Goal: Communication & Community: Answer question/provide support

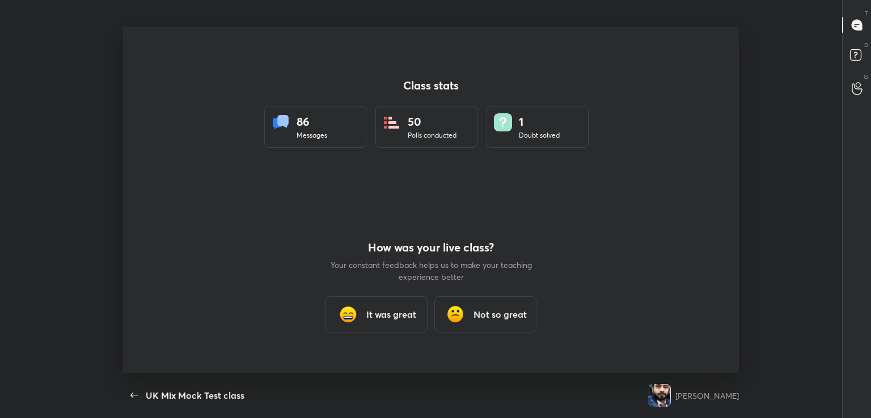
scroll to position [3, 0]
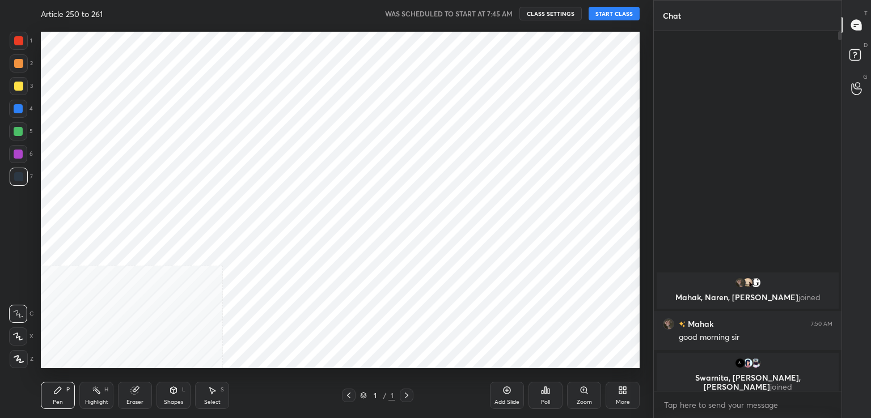
scroll to position [56342, 56081]
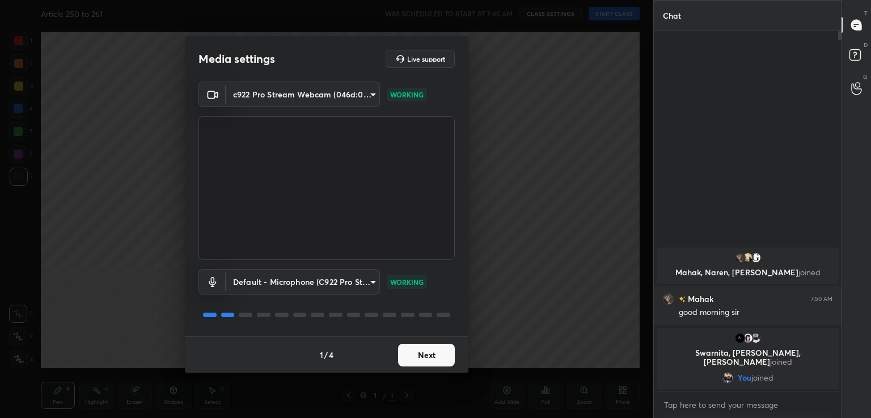
click at [442, 354] on button "Next" at bounding box center [426, 355] width 57 height 23
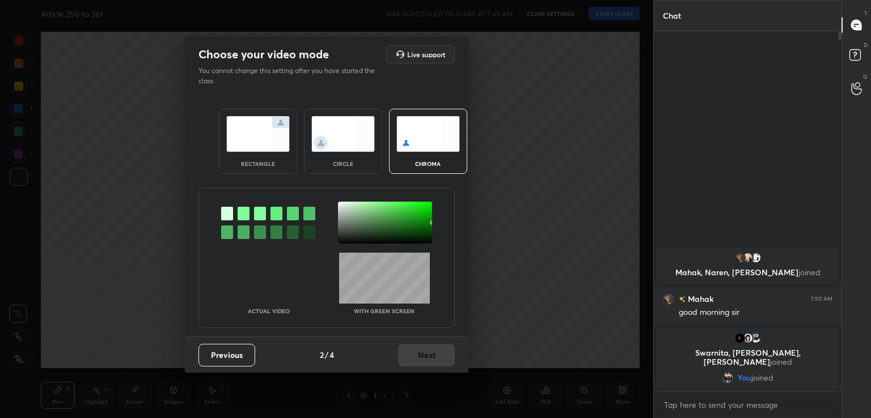
click at [241, 216] on div at bounding box center [244, 214] width 12 height 14
click at [340, 223] on div at bounding box center [385, 223] width 94 height 42
click at [422, 354] on button "Next" at bounding box center [426, 355] width 57 height 23
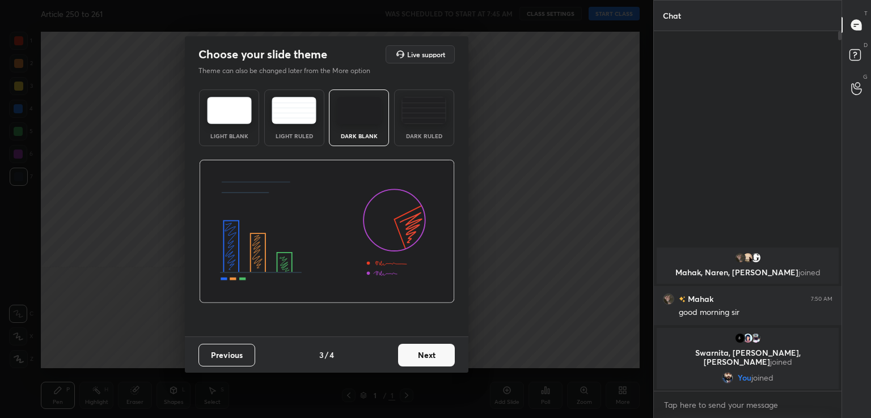
click at [422, 354] on button "Next" at bounding box center [426, 355] width 57 height 23
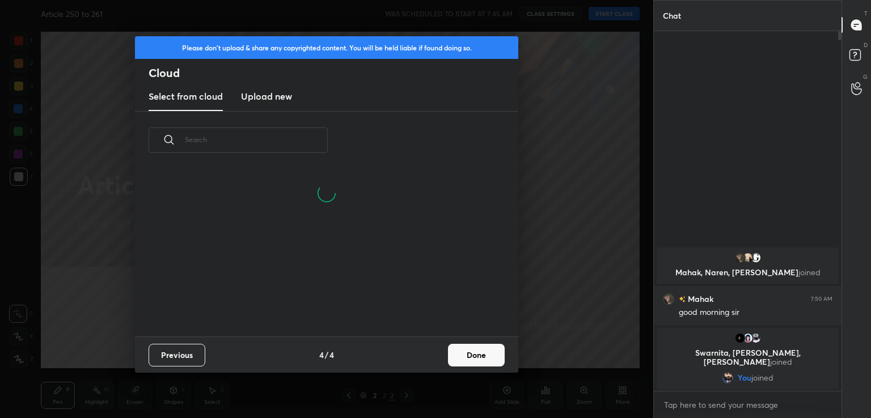
click at [456, 353] on button "Done" at bounding box center [476, 355] width 57 height 23
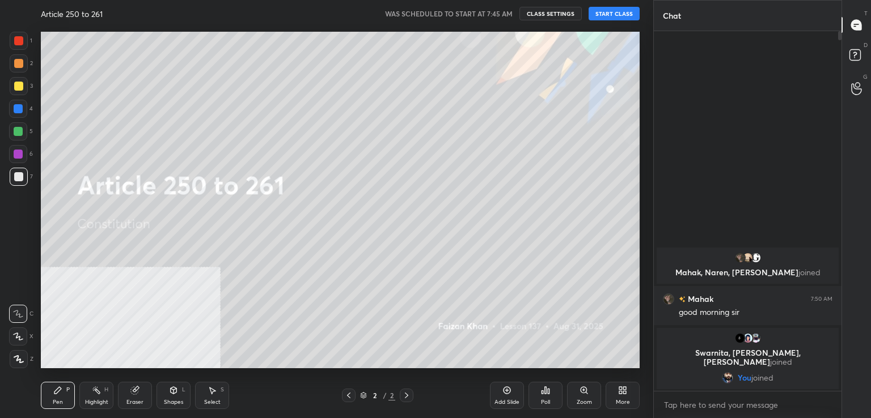
click at [610, 14] on button "START CLASS" at bounding box center [613, 14] width 51 height 14
click at [507, 396] on div "Add Slide" at bounding box center [507, 395] width 34 height 27
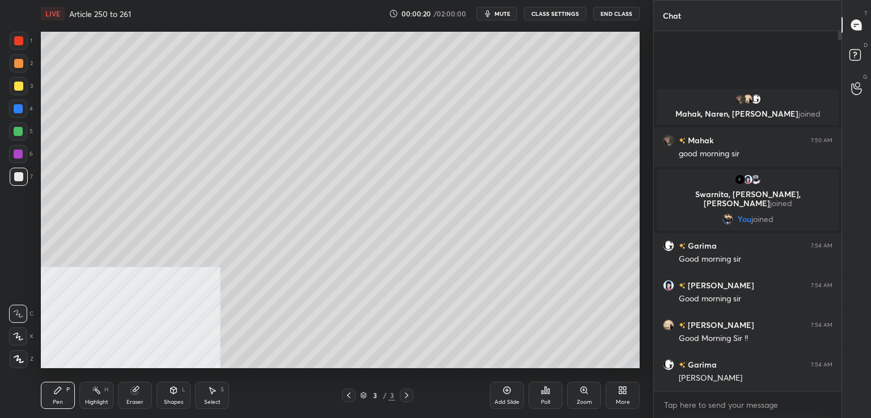
click at [503, 16] on span "mute" at bounding box center [502, 14] width 16 height 8
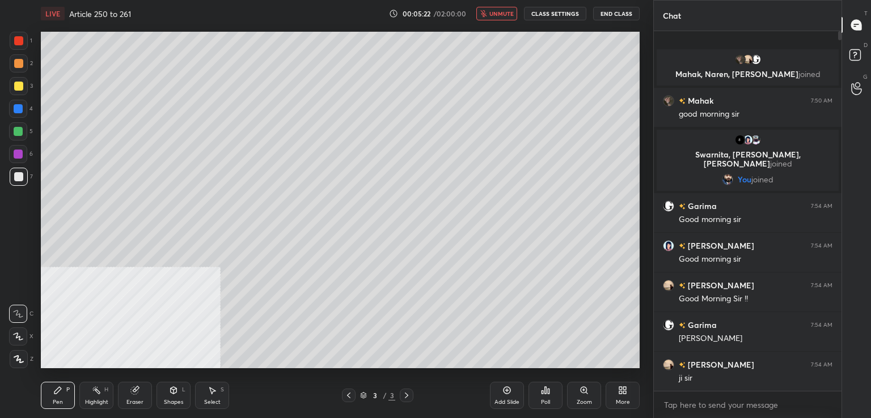
click at [497, 18] on button "unmute" at bounding box center [496, 14] width 41 height 14
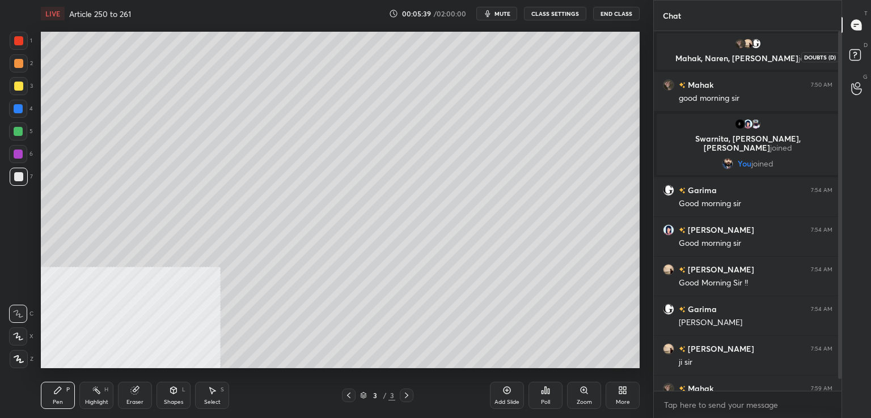
drag, startPoint x: 857, startPoint y: 57, endPoint x: 855, endPoint y: 52, distance: 5.8
click at [856, 56] on rect at bounding box center [854, 55] width 11 height 11
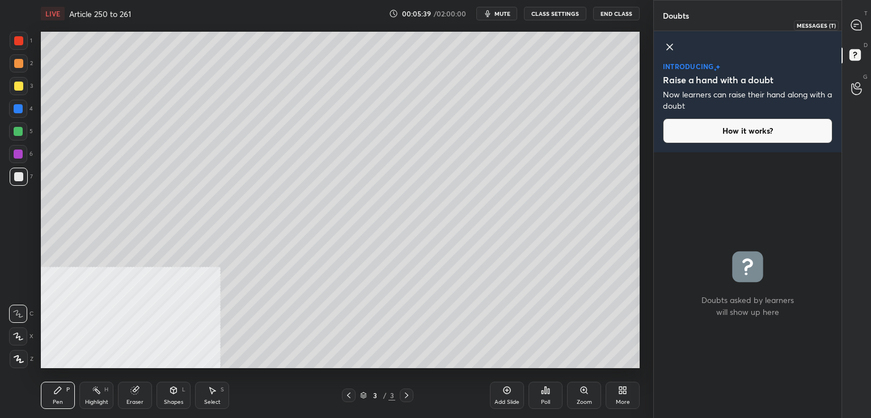
click at [858, 24] on icon at bounding box center [856, 25] width 10 height 10
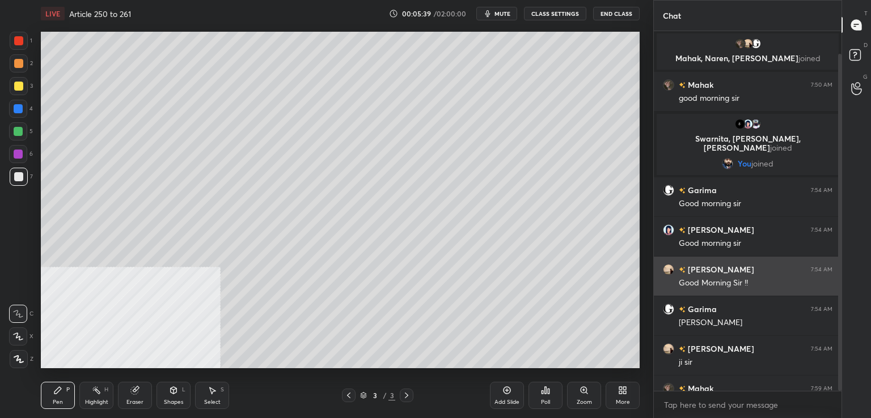
scroll to position [357, 184]
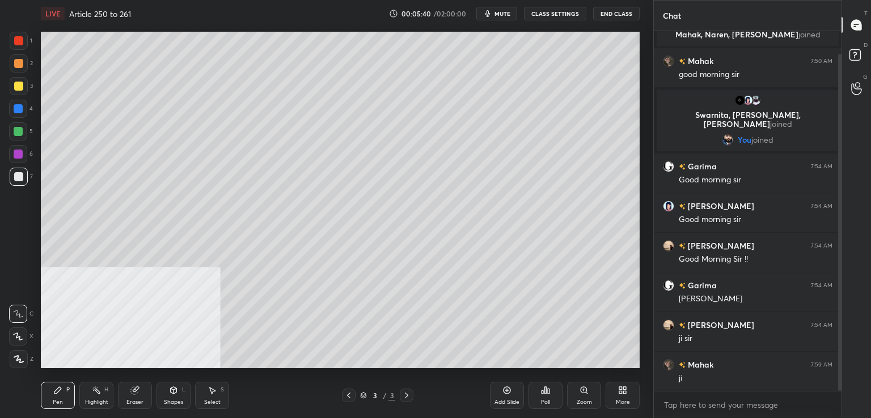
click at [497, 393] on div "Add Slide" at bounding box center [507, 395] width 34 height 27
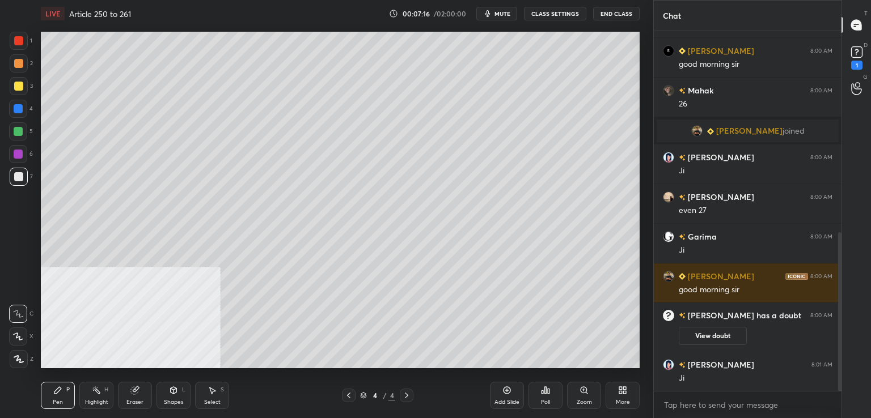
scroll to position [497, 0]
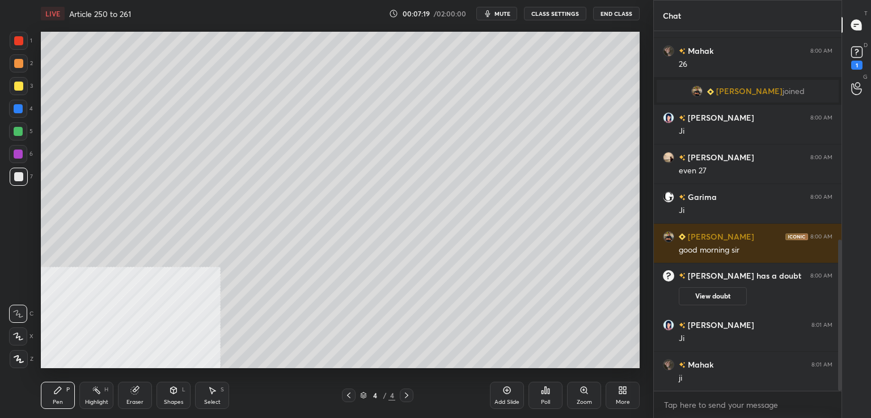
drag, startPoint x: 11, startPoint y: 179, endPoint x: 19, endPoint y: 171, distance: 11.3
click at [11, 179] on div at bounding box center [19, 177] width 18 height 18
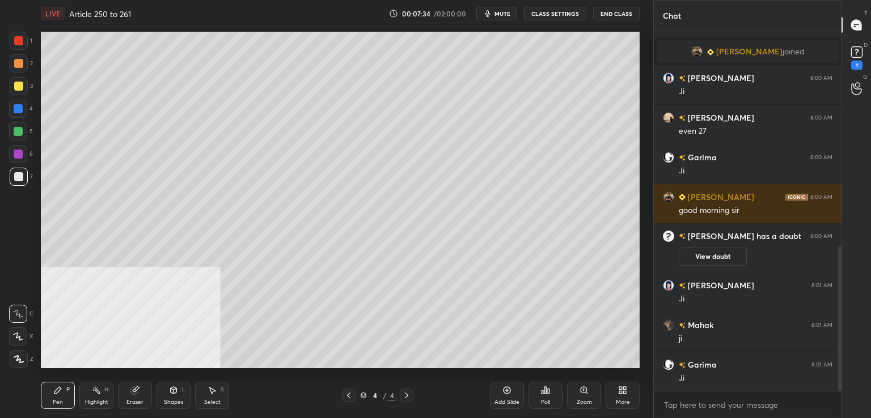
scroll to position [563, 0]
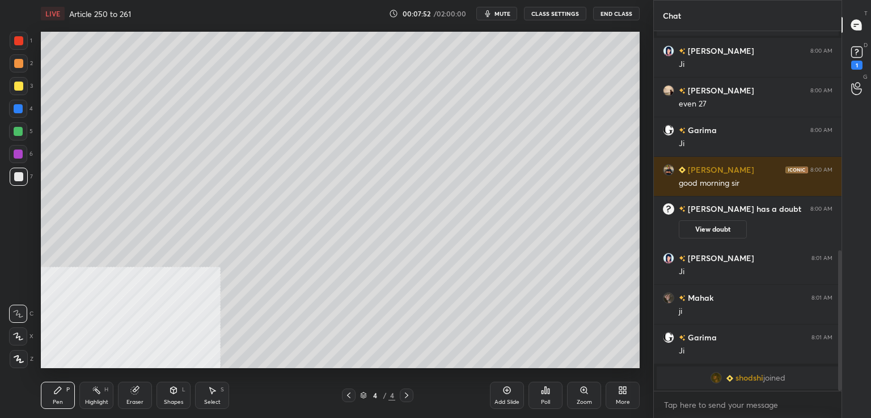
click at [506, 389] on icon at bounding box center [506, 390] width 9 height 9
drag, startPoint x: 859, startPoint y: 63, endPoint x: 724, endPoint y: 125, distance: 147.9
click at [859, 63] on div "1" at bounding box center [856, 65] width 11 height 9
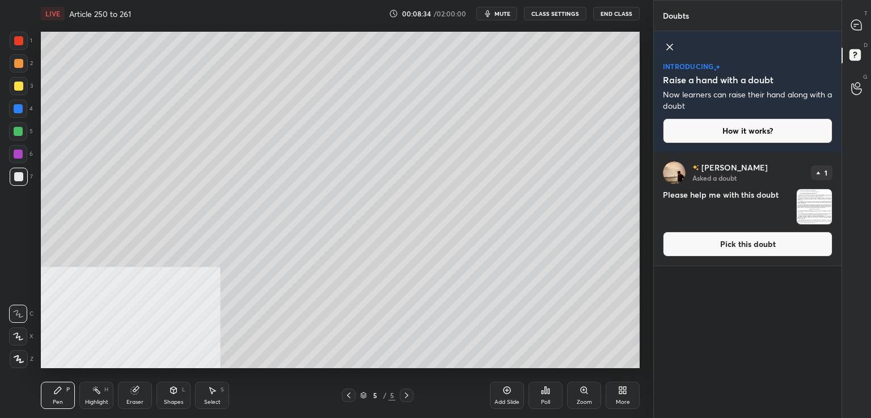
drag, startPoint x: 696, startPoint y: 245, endPoint x: 686, endPoint y: 245, distance: 9.6
click at [694, 245] on button "Pick this doubt" at bounding box center [747, 244] width 169 height 25
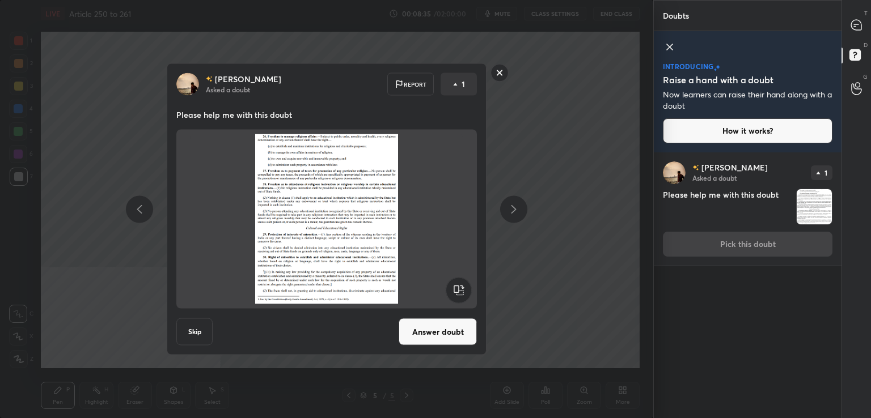
drag, startPoint x: 439, startPoint y: 316, endPoint x: 435, endPoint y: 320, distance: 6.0
click at [438, 316] on div "[PERSON_NAME] Asked a doubt Report 1 Please help me with this doubt Skip Answer…" at bounding box center [327, 209] width 320 height 292
click at [441, 336] on button "Answer doubt" at bounding box center [438, 332] width 78 height 27
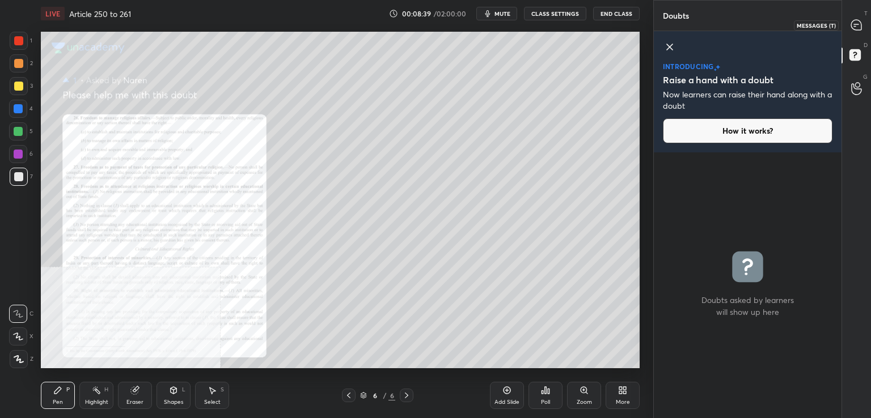
click at [864, 21] on div "T Messages (T)" at bounding box center [856, 25] width 29 height 32
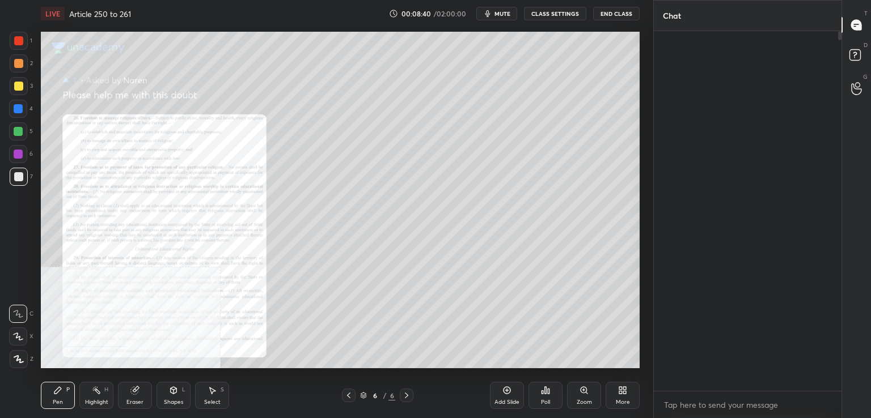
scroll to position [357, 184]
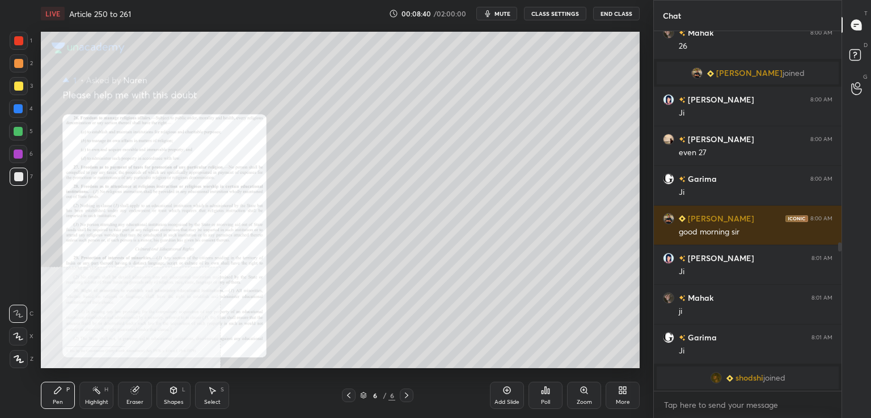
click at [576, 390] on div "Zoom" at bounding box center [584, 395] width 34 height 27
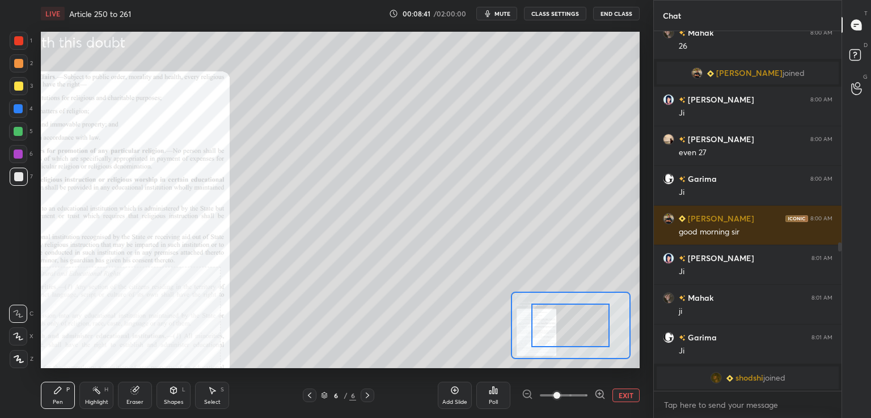
click at [579, 393] on span at bounding box center [564, 395] width 48 height 17
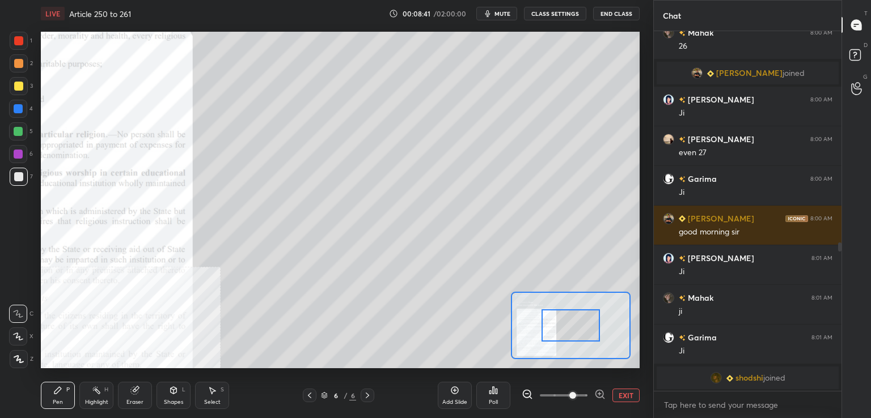
click at [575, 395] on span at bounding box center [572, 395] width 7 height 7
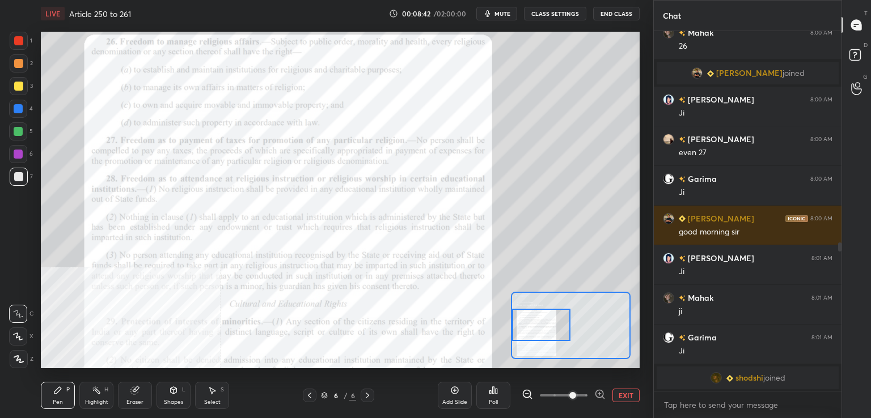
drag, startPoint x: 574, startPoint y: 336, endPoint x: 539, endPoint y: 340, distance: 34.9
click at [539, 340] on div at bounding box center [541, 325] width 59 height 32
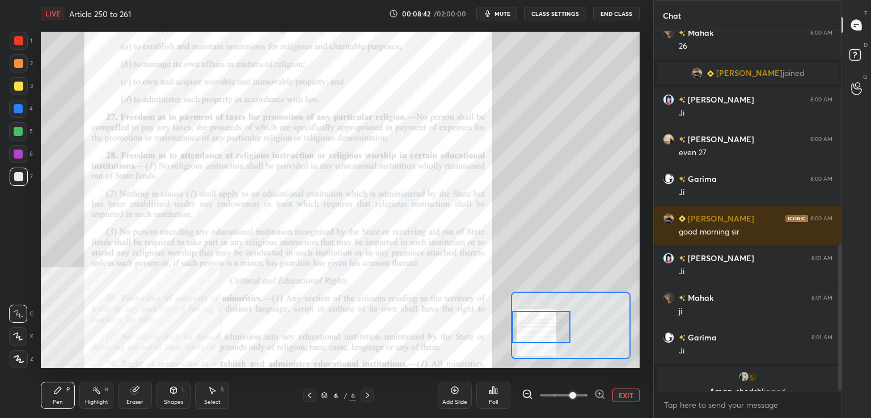
scroll to position [528, 0]
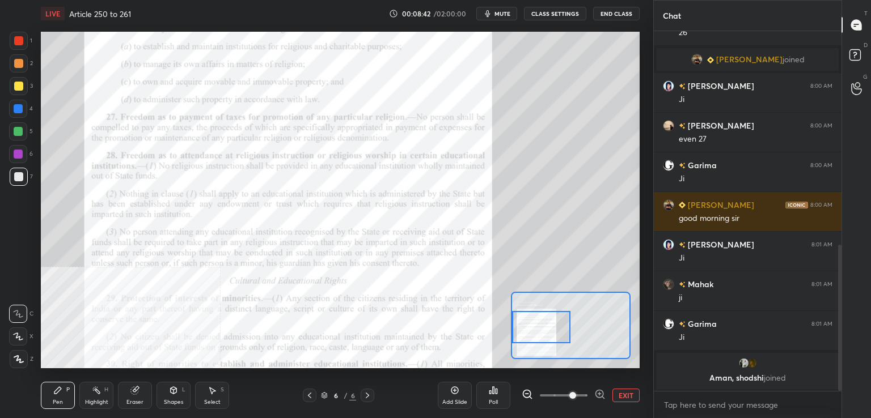
click at [552, 336] on div at bounding box center [571, 325] width 120 height 67
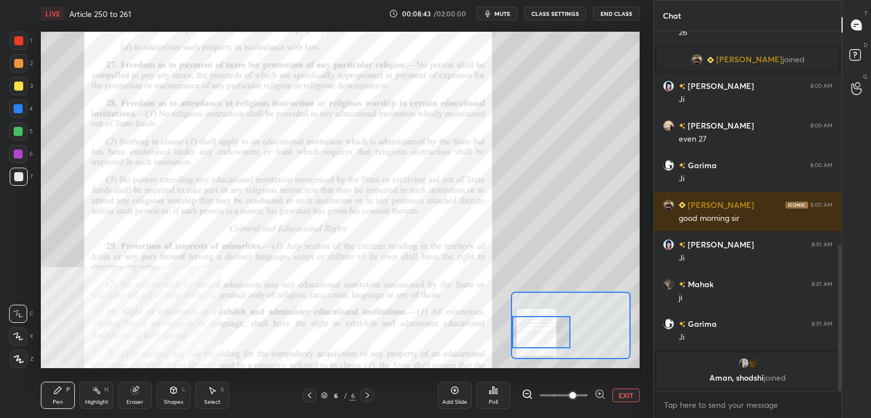
drag, startPoint x: 561, startPoint y: 329, endPoint x: 531, endPoint y: 330, distance: 30.6
click at [528, 329] on div at bounding box center [541, 332] width 59 height 32
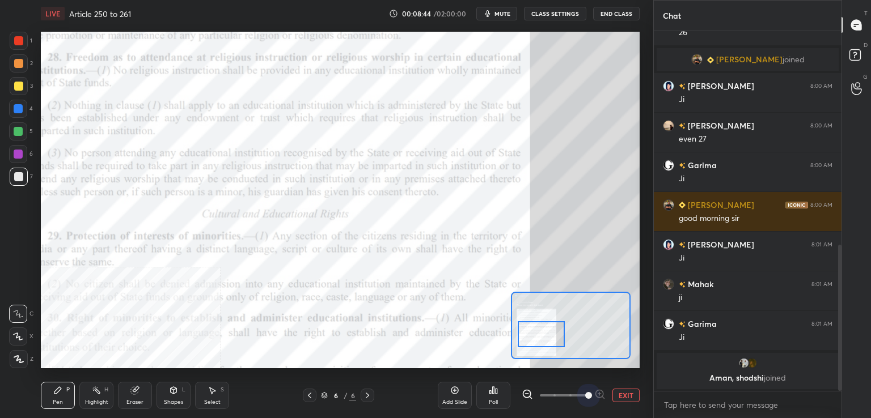
drag, startPoint x: 584, startPoint y: 397, endPoint x: 574, endPoint y: 368, distance: 30.1
click at [585, 396] on span at bounding box center [588, 395] width 7 height 7
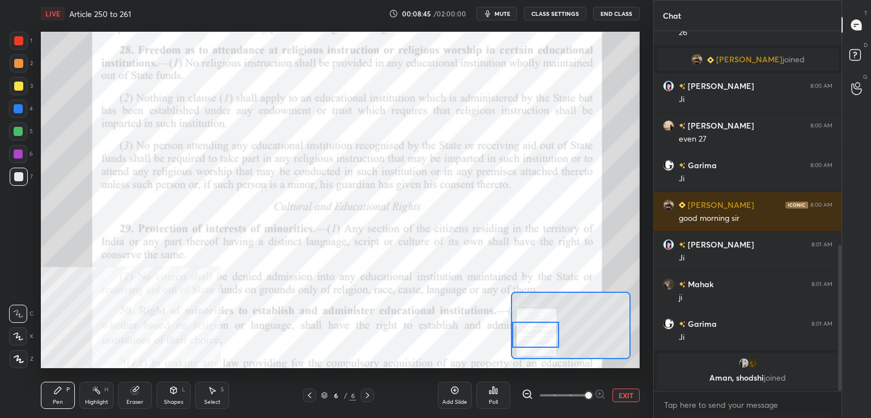
drag, startPoint x: 554, startPoint y: 325, endPoint x: 548, endPoint y: 324, distance: 6.3
click at [549, 325] on div at bounding box center [535, 335] width 47 height 26
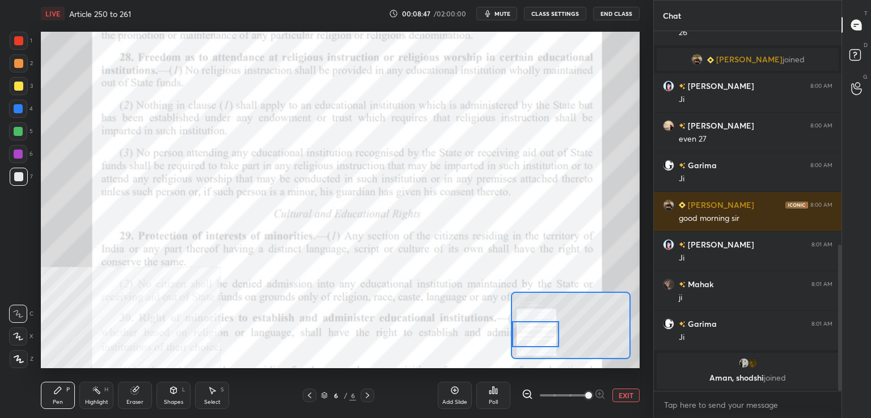
drag, startPoint x: 16, startPoint y: 37, endPoint x: 10, endPoint y: 48, distance: 12.2
click at [15, 37] on div at bounding box center [18, 40] width 9 height 9
drag, startPoint x: 100, startPoint y: 400, endPoint x: 104, endPoint y: 369, distance: 31.5
click at [99, 401] on div "Highlight" at bounding box center [96, 403] width 23 height 6
click at [53, 402] on div "Pen" at bounding box center [58, 403] width 10 height 6
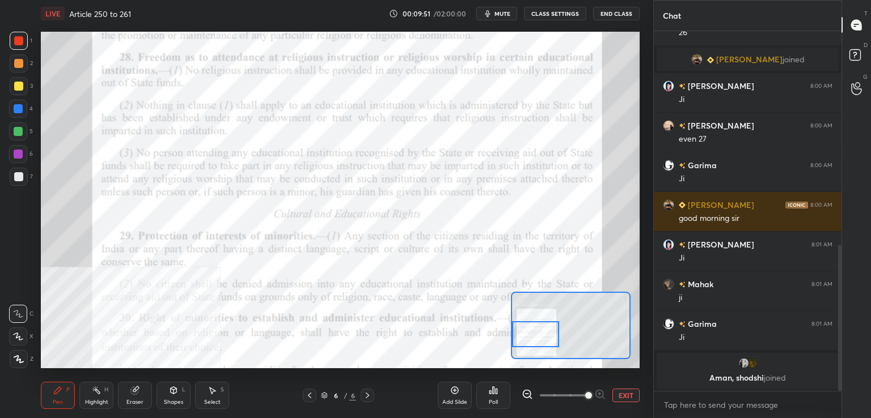
drag, startPoint x: 308, startPoint y: 400, endPoint x: 305, endPoint y: 386, distance: 14.0
click at [308, 400] on icon at bounding box center [309, 395] width 9 height 9
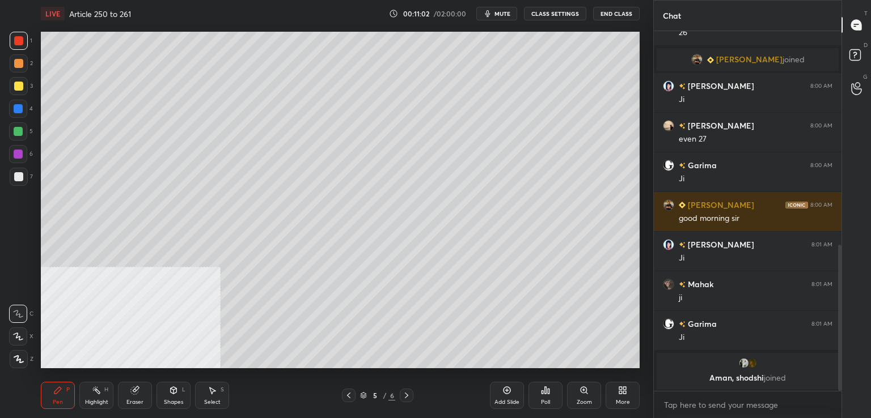
click at [10, 183] on div "7" at bounding box center [21, 177] width 23 height 18
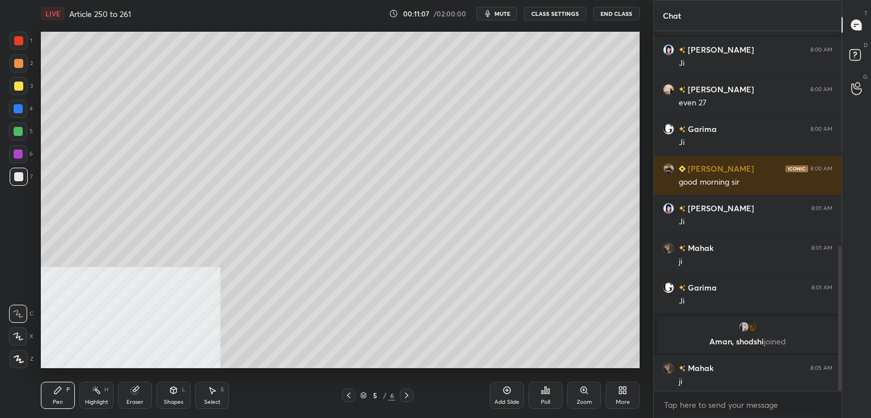
scroll to position [532, 0]
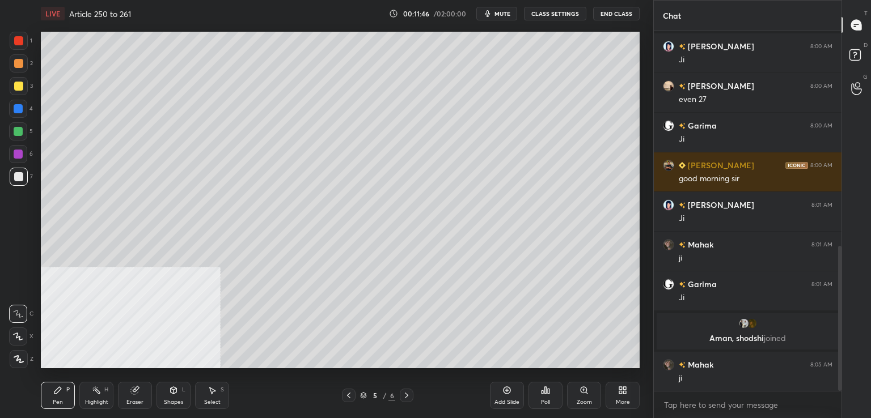
click at [494, 401] on div "Add Slide" at bounding box center [506, 403] width 25 height 6
drag, startPoint x: 18, startPoint y: 86, endPoint x: 25, endPoint y: 84, distance: 6.9
click at [18, 86] on div at bounding box center [18, 86] width 9 height 9
drag, startPoint x: 135, startPoint y: 390, endPoint x: 142, endPoint y: 375, distance: 16.7
click at [135, 389] on icon at bounding box center [134, 390] width 7 height 7
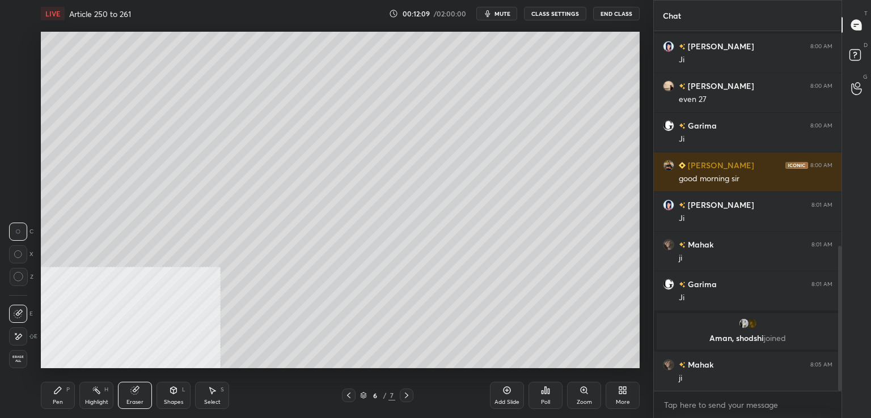
click at [64, 394] on div "Pen P" at bounding box center [58, 395] width 34 height 27
drag, startPoint x: 14, startPoint y: 173, endPoint x: 28, endPoint y: 169, distance: 14.3
click at [15, 173] on div at bounding box center [18, 176] width 9 height 9
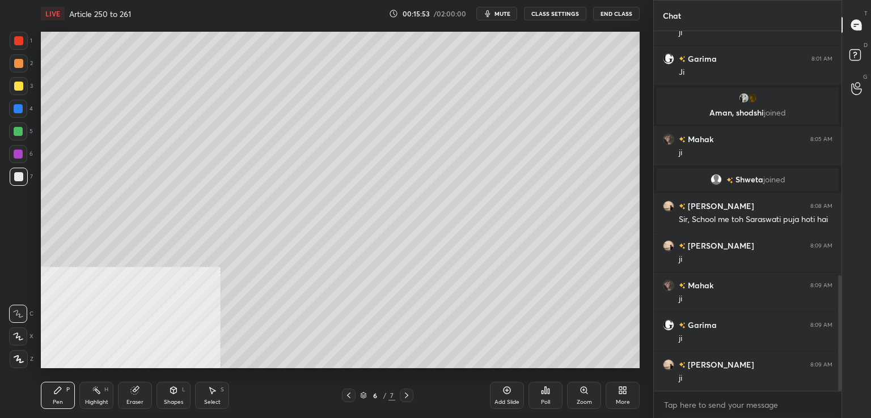
scroll to position [800, 0]
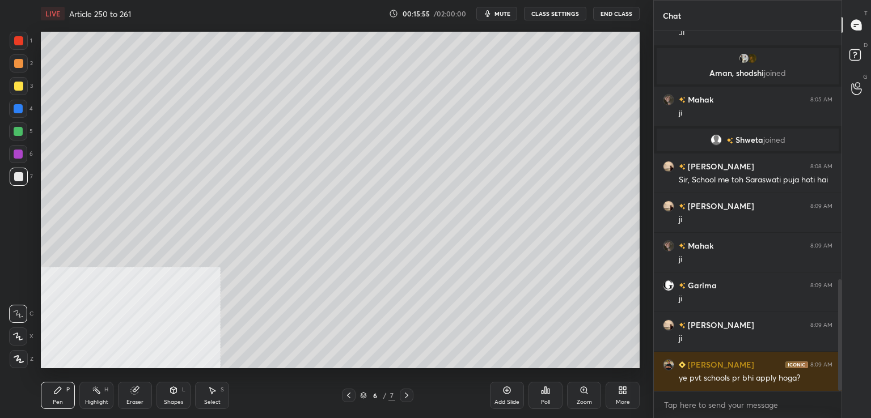
drag, startPoint x: 22, startPoint y: 177, endPoint x: 24, endPoint y: 184, distance: 6.6
click at [23, 177] on div at bounding box center [19, 177] width 18 height 18
click at [506, 396] on div "Add Slide" at bounding box center [507, 395] width 34 height 27
drag, startPoint x: 134, startPoint y: 395, endPoint x: 138, endPoint y: 383, distance: 12.0
click at [137, 388] on g at bounding box center [135, 391] width 9 height 9
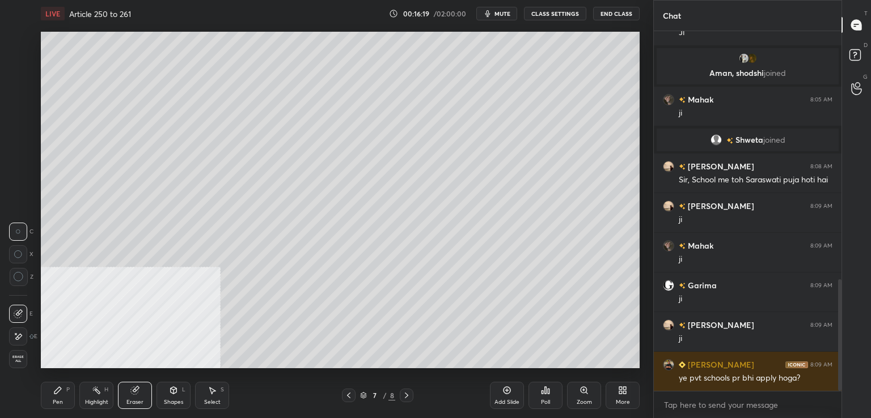
click at [58, 402] on div "Pen" at bounding box center [58, 403] width 10 height 6
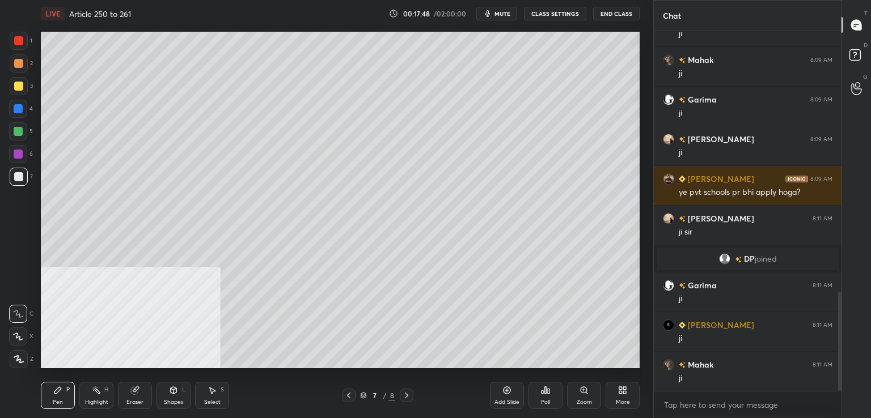
scroll to position [947, 0]
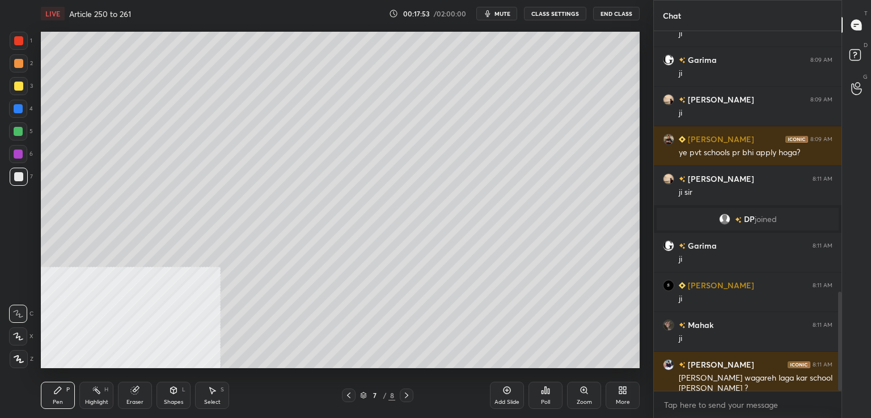
click at [408, 399] on icon at bounding box center [406, 395] width 9 height 9
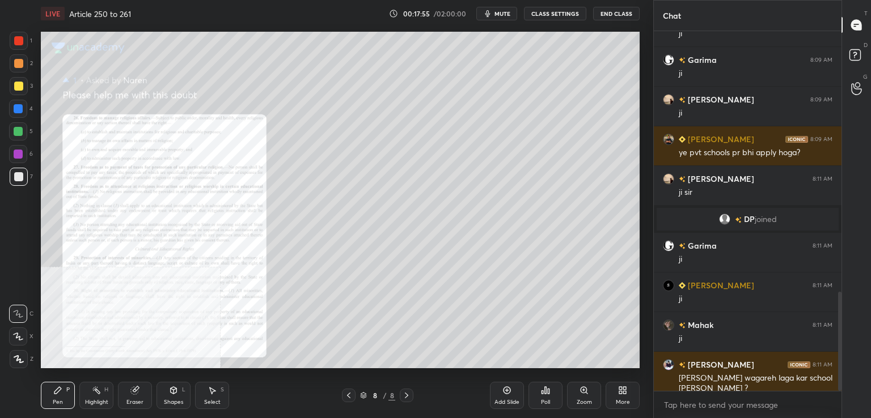
click at [587, 391] on icon at bounding box center [583, 390] width 9 height 9
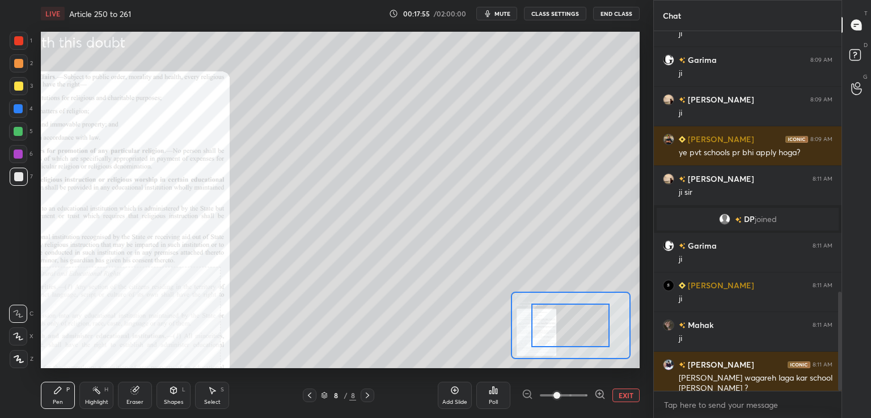
click at [582, 396] on span at bounding box center [564, 395] width 48 height 17
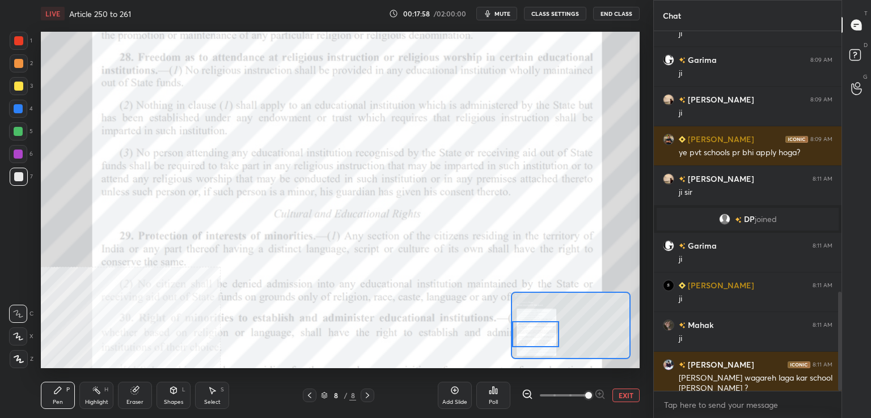
drag, startPoint x: 556, startPoint y: 329, endPoint x: 536, endPoint y: 328, distance: 19.9
click at [535, 338] on div at bounding box center [535, 334] width 47 height 26
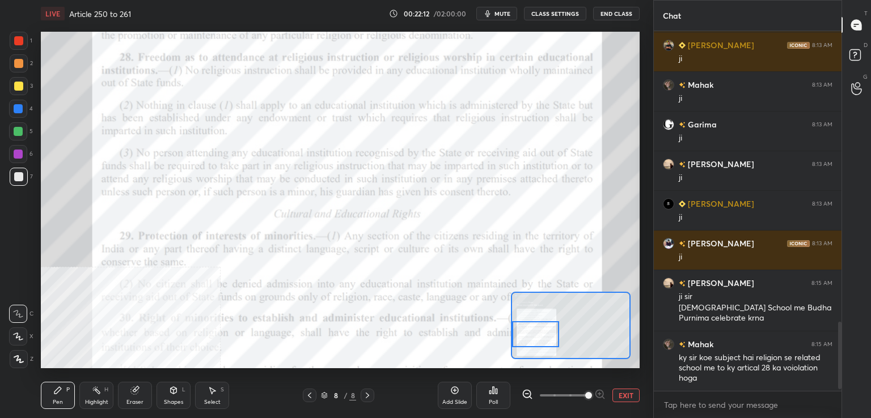
scroll to position [1554, 0]
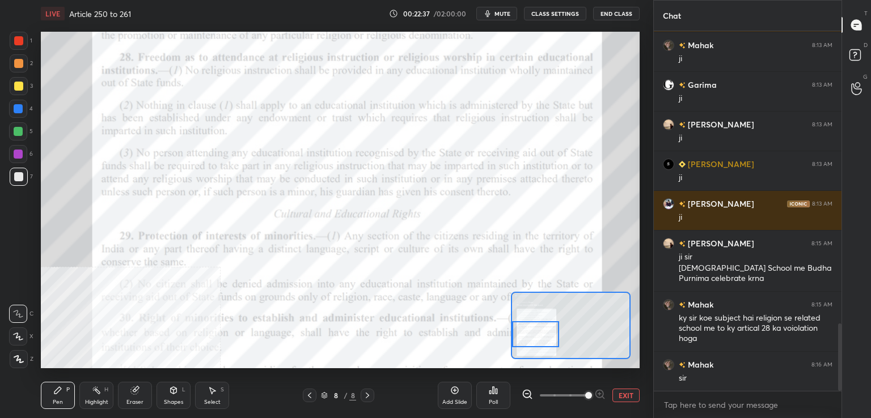
click at [310, 395] on icon at bounding box center [309, 396] width 3 height 6
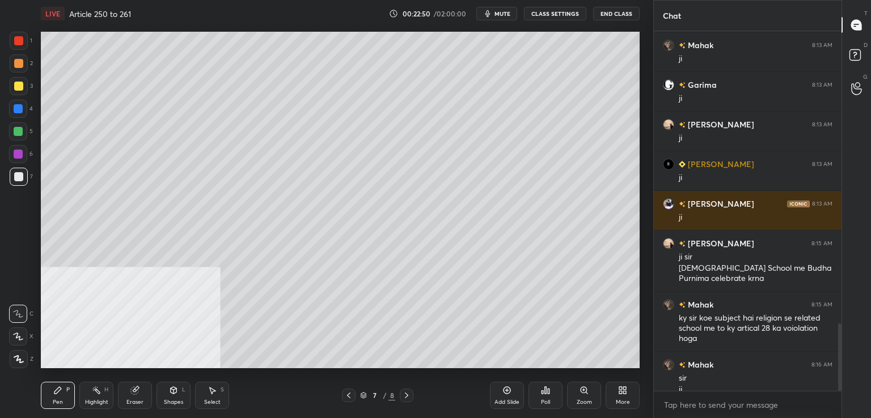
scroll to position [1566, 0]
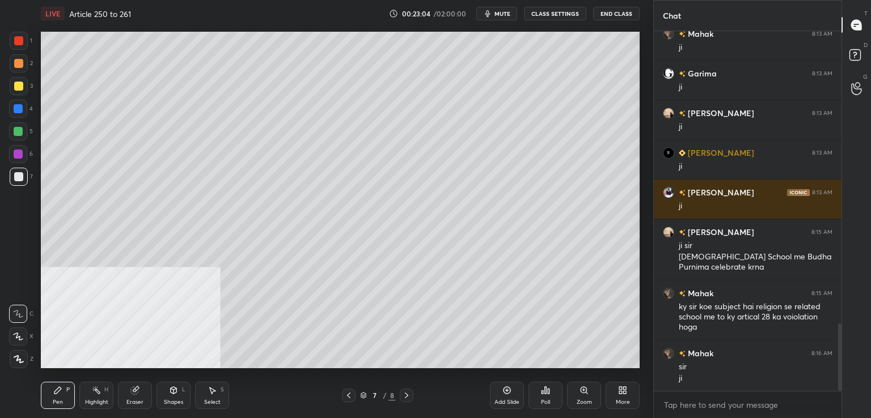
click at [16, 181] on div at bounding box center [19, 177] width 18 height 18
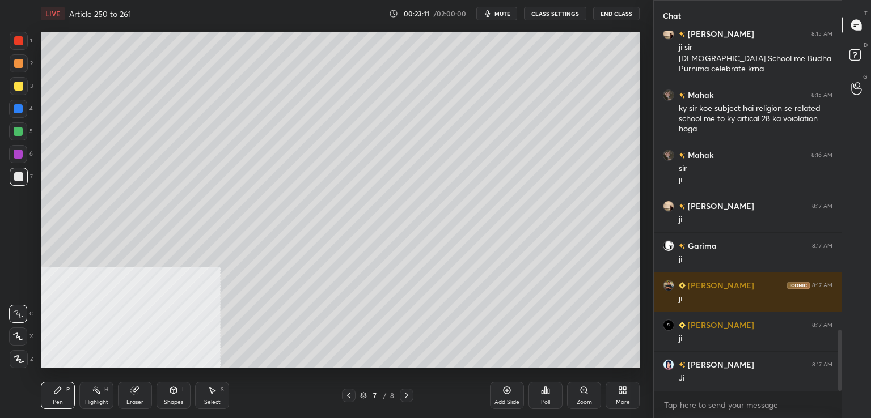
scroll to position [1804, 0]
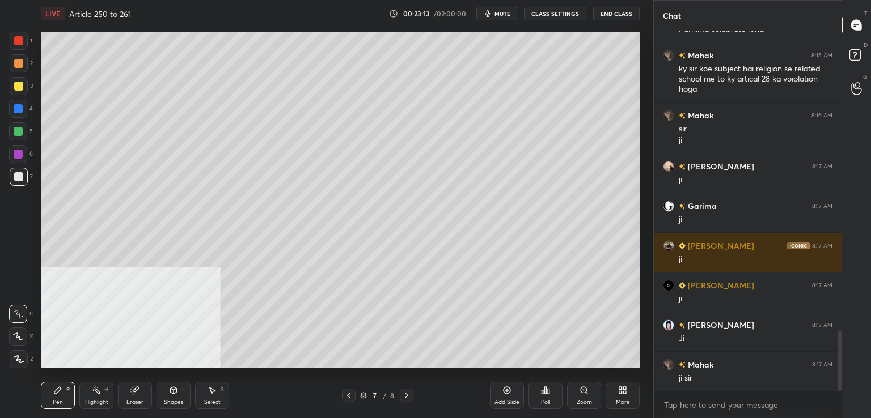
drag, startPoint x: 508, startPoint y: 394, endPoint x: 510, endPoint y: 375, distance: 19.4
click at [508, 394] on icon at bounding box center [506, 390] width 7 height 7
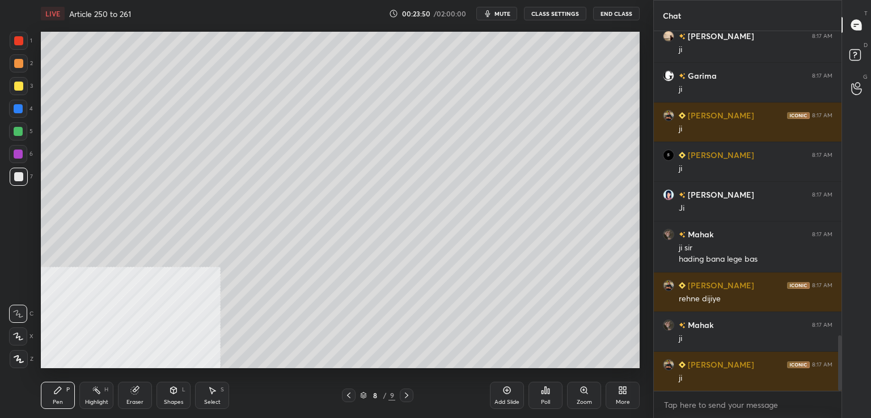
scroll to position [1974, 0]
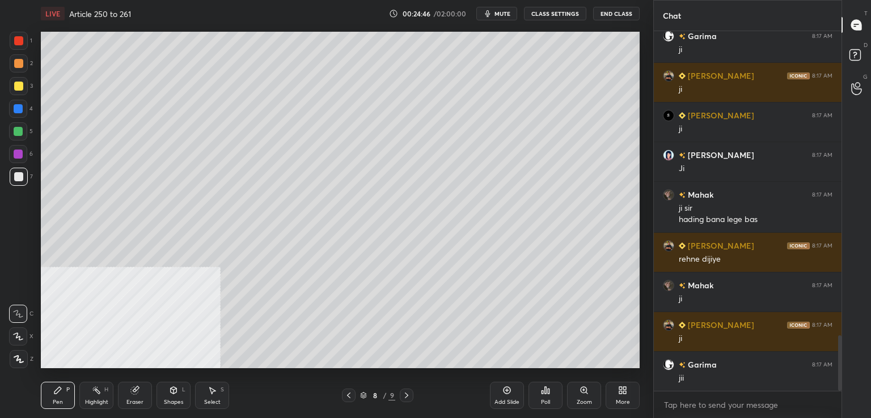
drag, startPoint x: 23, startPoint y: 84, endPoint x: 36, endPoint y: 84, distance: 13.6
click at [22, 84] on div at bounding box center [19, 86] width 18 height 18
click at [15, 179] on div at bounding box center [18, 176] width 9 height 9
drag, startPoint x: 14, startPoint y: 91, endPoint x: 9, endPoint y: 97, distance: 7.6
click at [16, 91] on div at bounding box center [19, 86] width 18 height 18
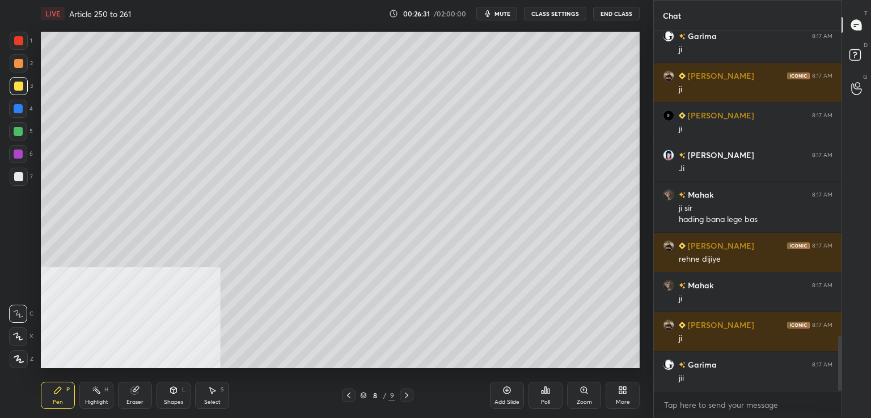
drag, startPoint x: 503, startPoint y: 393, endPoint x: 509, endPoint y: 383, distance: 12.2
click at [506, 393] on icon at bounding box center [506, 390] width 9 height 9
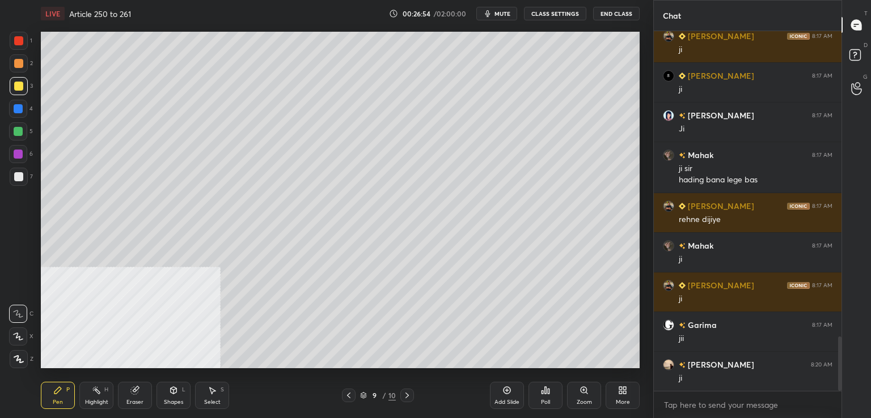
click at [25, 105] on div at bounding box center [18, 109] width 18 height 18
click at [22, 172] on div at bounding box center [19, 177] width 18 height 18
click at [406, 394] on icon at bounding box center [406, 396] width 3 height 6
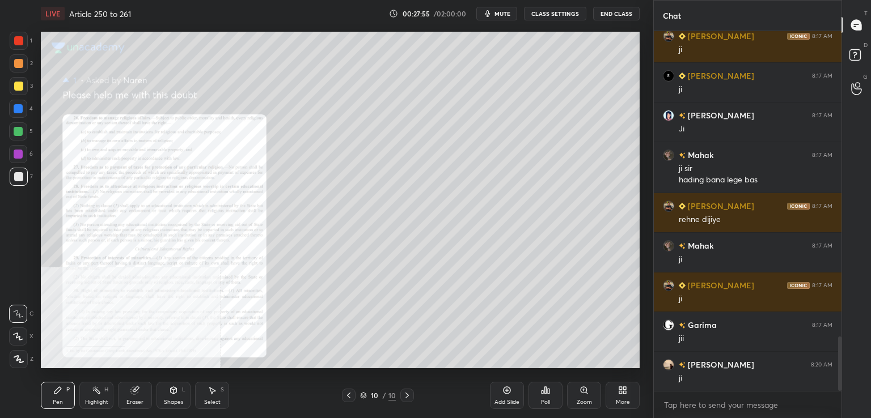
click at [580, 393] on icon at bounding box center [583, 390] width 9 height 9
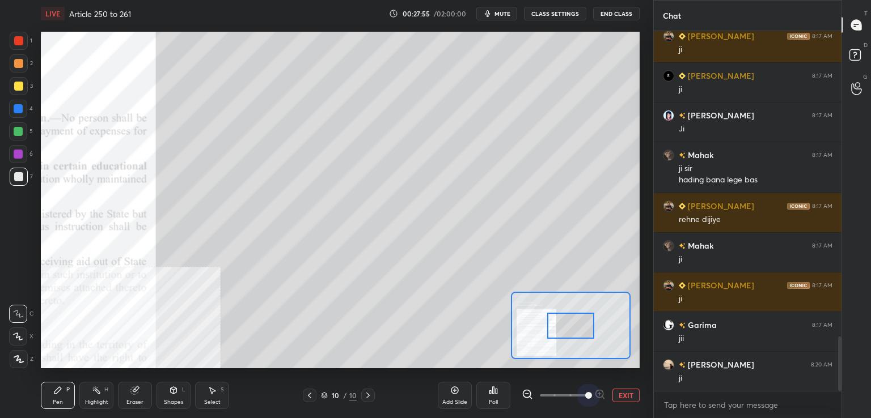
click at [583, 395] on span at bounding box center [564, 395] width 48 height 17
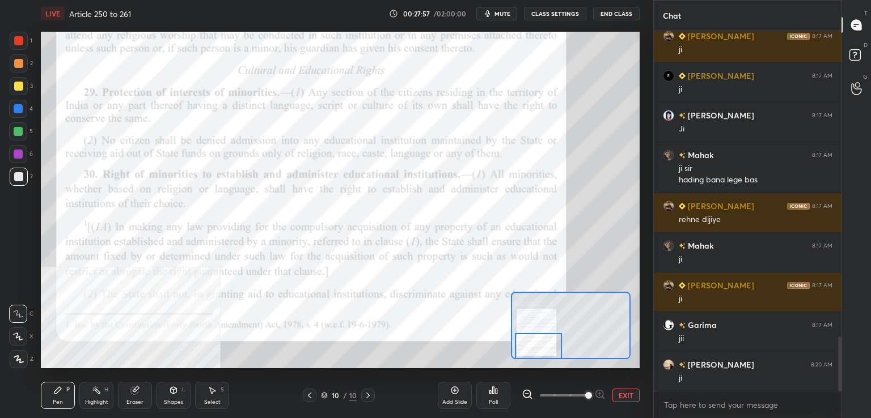
drag, startPoint x: 579, startPoint y: 322, endPoint x: 546, endPoint y: 344, distance: 40.1
click at [546, 344] on div at bounding box center [538, 346] width 47 height 26
click at [15, 35] on div at bounding box center [19, 41] width 18 height 18
click at [87, 396] on div "Highlight H" at bounding box center [96, 395] width 34 height 27
click at [63, 392] on div "Pen P" at bounding box center [58, 395] width 34 height 27
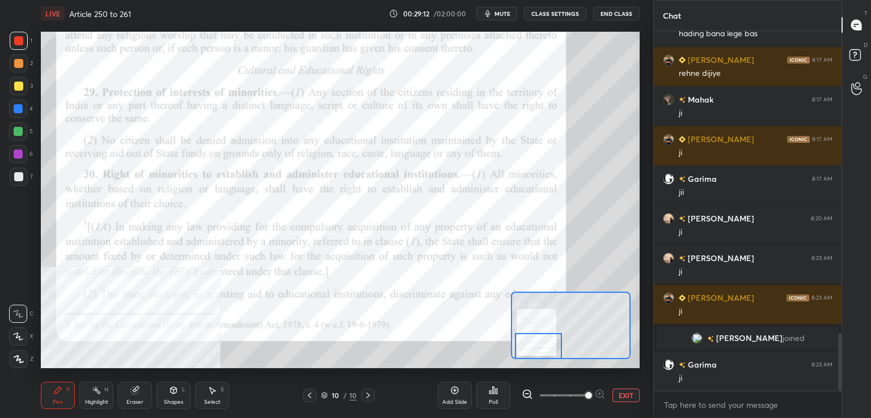
scroll to position [1874, 0]
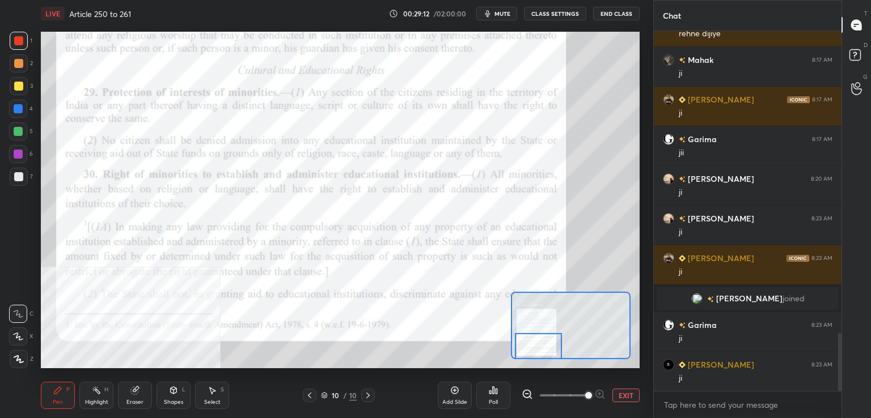
click at [307, 399] on icon at bounding box center [309, 395] width 9 height 9
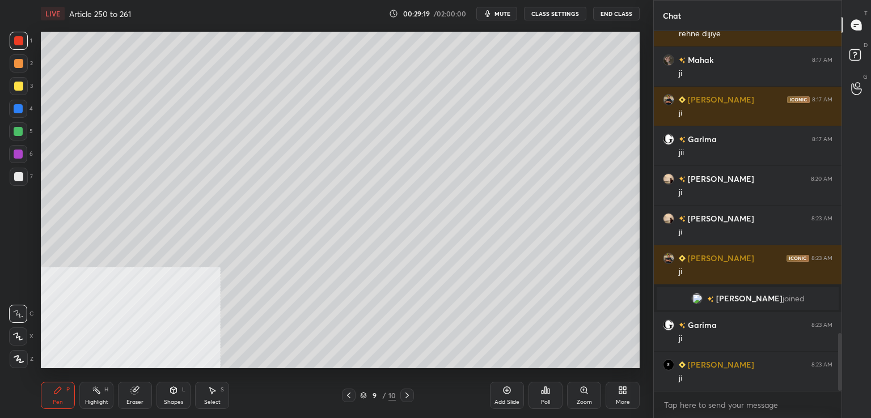
drag, startPoint x: 26, startPoint y: 181, endPoint x: 23, endPoint y: 176, distance: 6.1
click at [25, 179] on div at bounding box center [19, 177] width 18 height 18
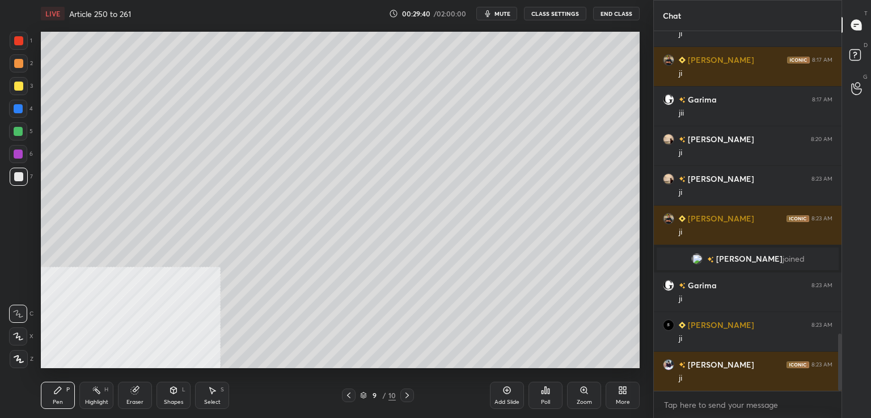
drag, startPoint x: 408, startPoint y: 397, endPoint x: 406, endPoint y: 390, distance: 7.7
click at [409, 396] on icon at bounding box center [406, 395] width 9 height 9
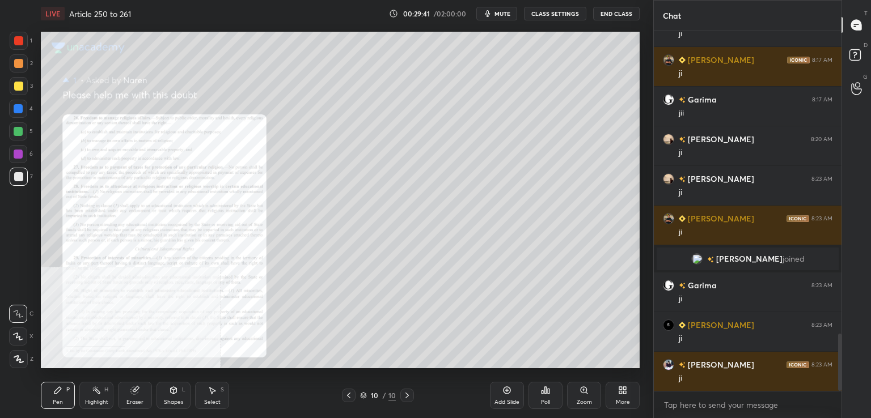
click at [586, 395] on icon at bounding box center [583, 390] width 9 height 9
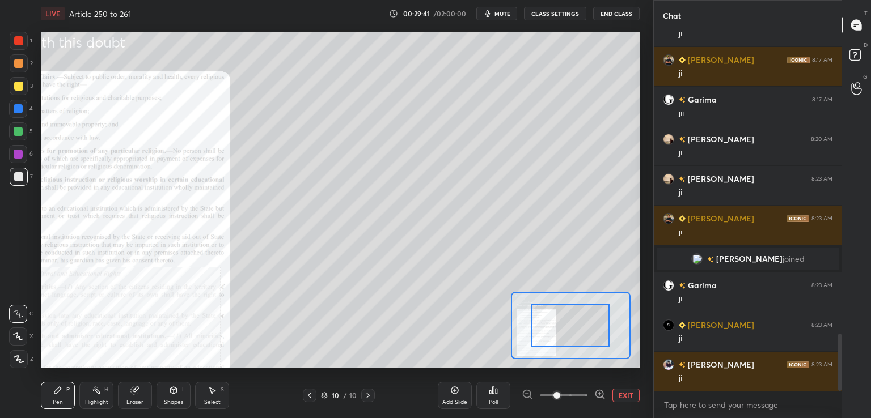
click at [584, 395] on span at bounding box center [564, 395] width 48 height 17
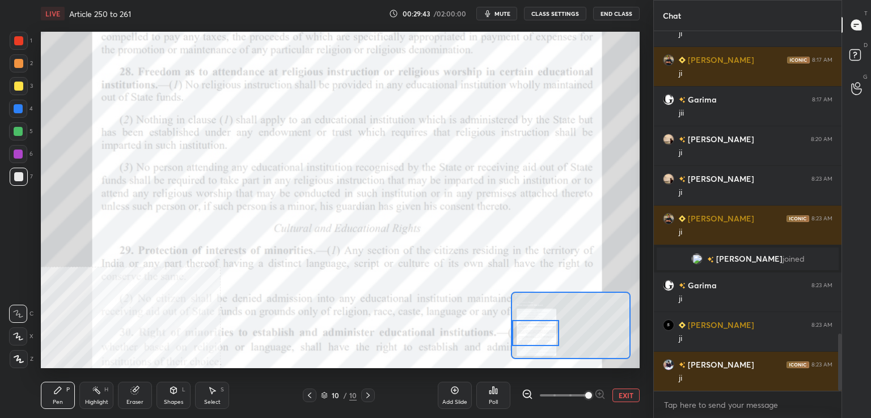
drag, startPoint x: 566, startPoint y: 325, endPoint x: 524, endPoint y: 334, distance: 43.4
click at [526, 334] on div at bounding box center [535, 333] width 47 height 26
drag, startPoint x: 526, startPoint y: 336, endPoint x: 518, endPoint y: 338, distance: 9.0
click at [523, 341] on div at bounding box center [535, 341] width 47 height 26
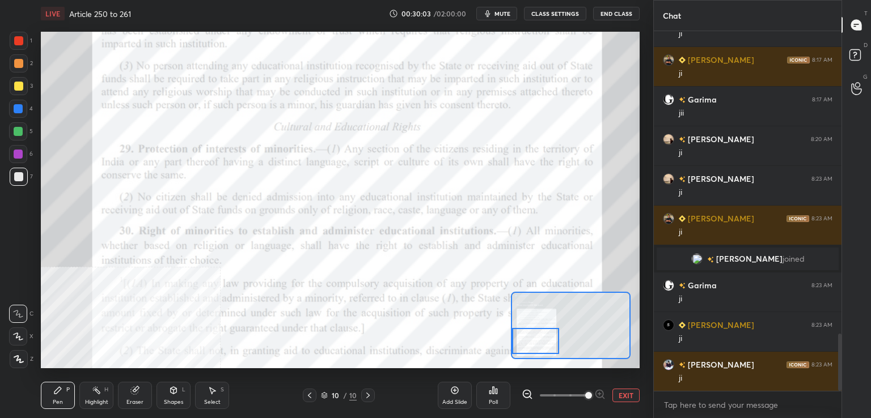
click at [314, 393] on div at bounding box center [310, 396] width 14 height 14
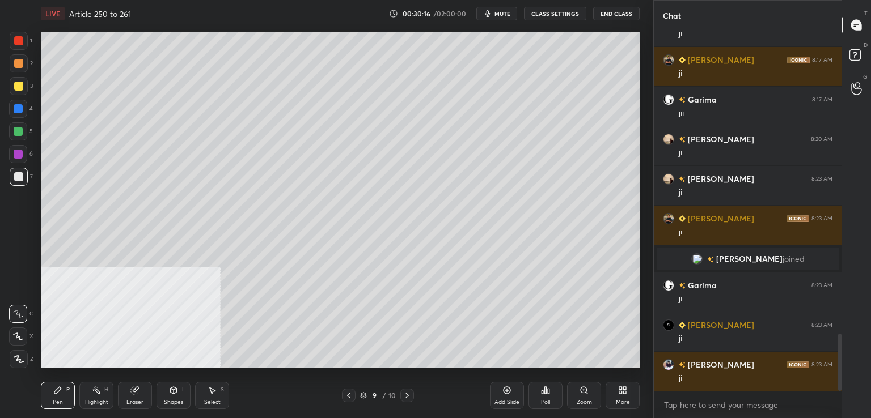
drag, startPoint x: 20, startPoint y: 178, endPoint x: 32, endPoint y: 177, distance: 11.4
click at [21, 178] on div at bounding box center [18, 176] width 9 height 9
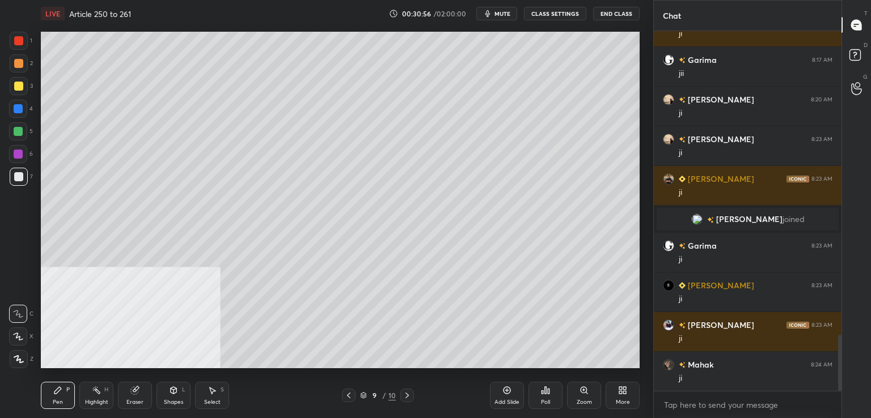
drag, startPoint x: 128, startPoint y: 403, endPoint x: 150, endPoint y: 376, distance: 35.0
click at [128, 402] on div "Eraser" at bounding box center [134, 403] width 17 height 6
drag, startPoint x: 65, startPoint y: 395, endPoint x: 88, endPoint y: 372, distance: 32.9
click at [65, 395] on div "Pen P" at bounding box center [58, 395] width 34 height 27
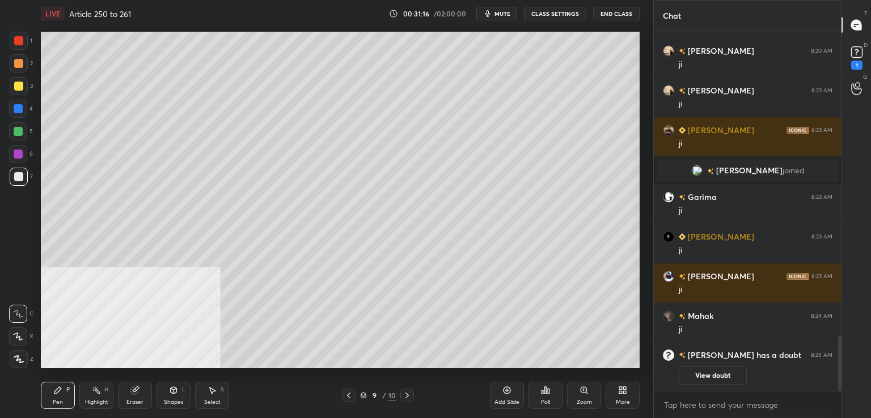
drag, startPoint x: 23, startPoint y: 180, endPoint x: 38, endPoint y: 198, distance: 23.7
click at [23, 181] on div at bounding box center [19, 177] width 18 height 18
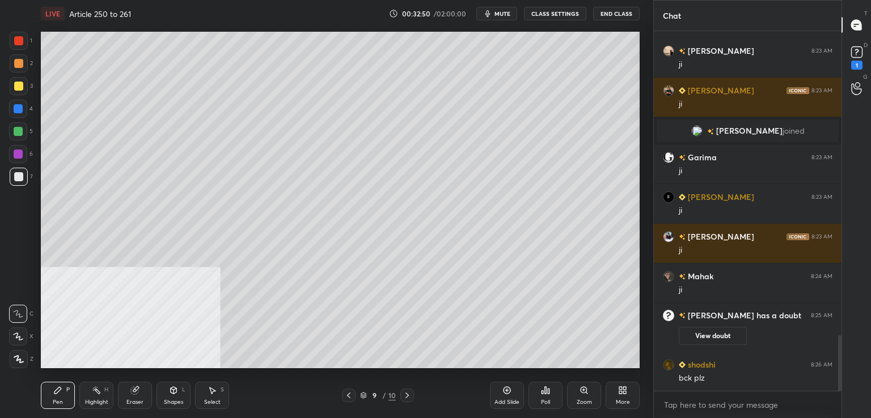
scroll to position [1985, 0]
drag, startPoint x: 347, startPoint y: 398, endPoint x: 321, endPoint y: 401, distance: 25.7
click at [346, 398] on icon at bounding box center [348, 395] width 9 height 9
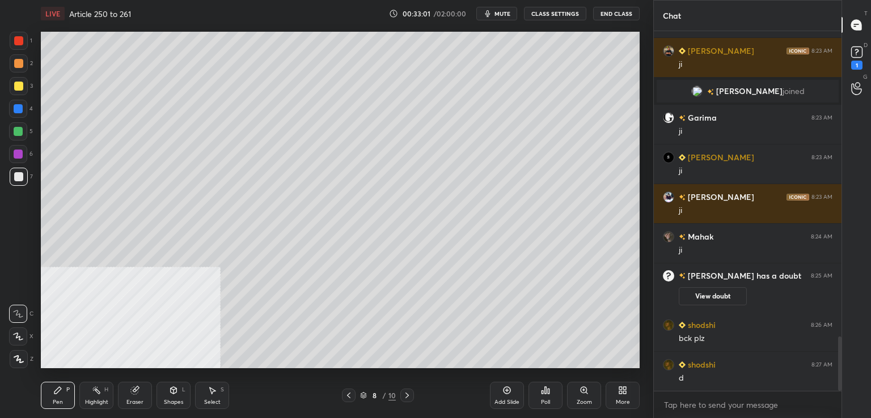
click at [408, 393] on icon at bounding box center [406, 395] width 9 height 9
click at [408, 394] on icon at bounding box center [406, 395] width 9 height 9
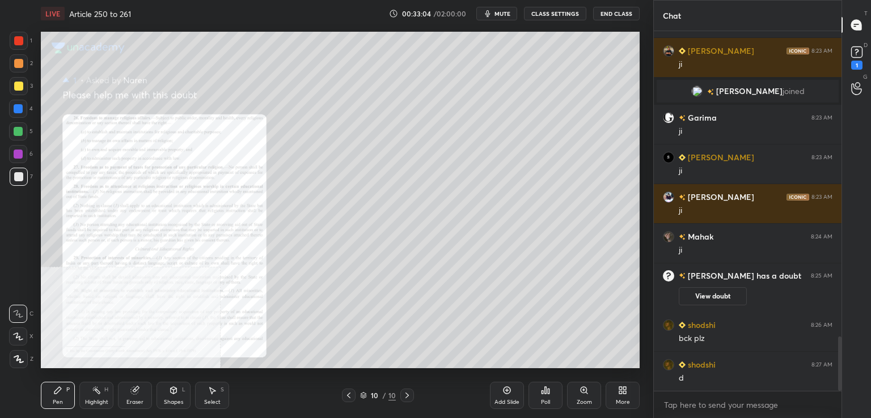
click at [578, 390] on div "Zoom" at bounding box center [584, 395] width 34 height 27
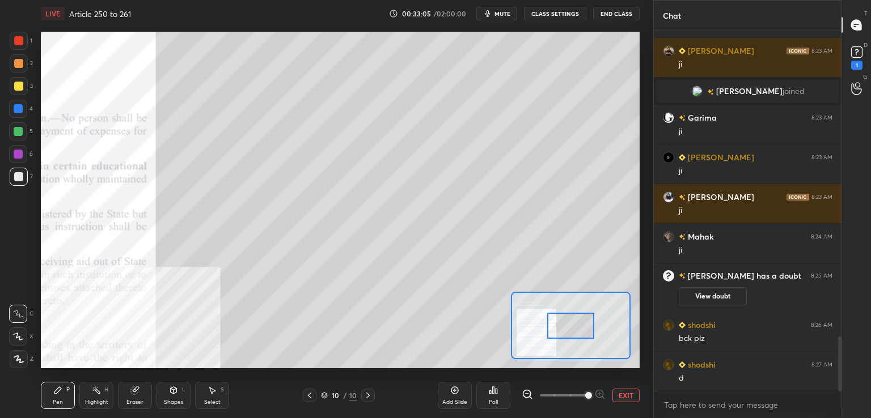
click at [580, 399] on span at bounding box center [564, 395] width 48 height 17
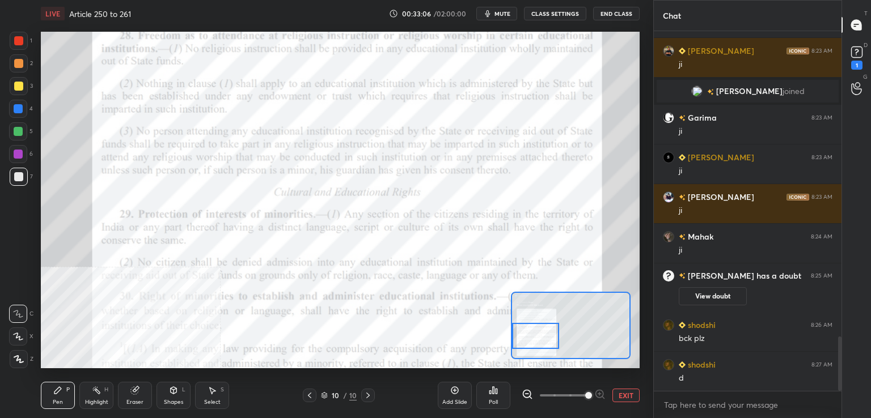
drag, startPoint x: 581, startPoint y: 336, endPoint x: 516, endPoint y: 345, distance: 65.9
click at [539, 346] on div at bounding box center [535, 336] width 47 height 26
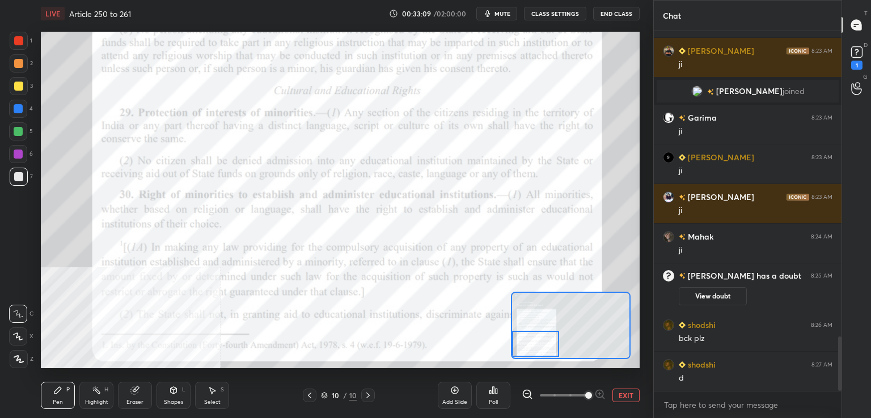
drag, startPoint x: 539, startPoint y: 333, endPoint x: 533, endPoint y: 344, distance: 12.2
click at [535, 345] on div at bounding box center [535, 344] width 47 height 26
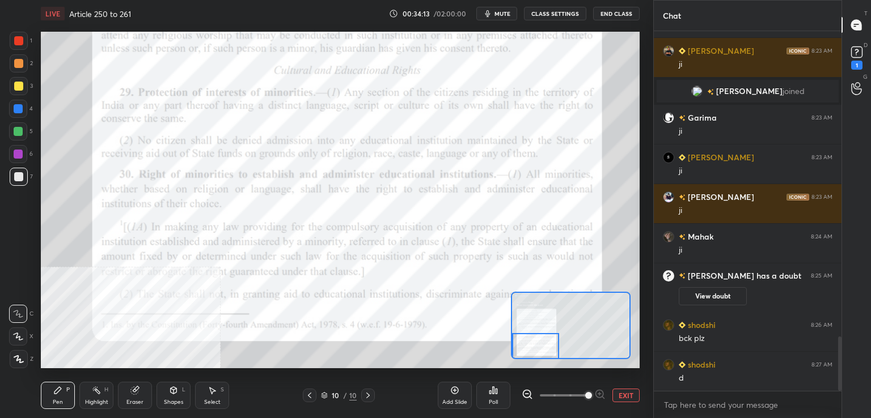
click at [308, 396] on icon at bounding box center [309, 395] width 9 height 9
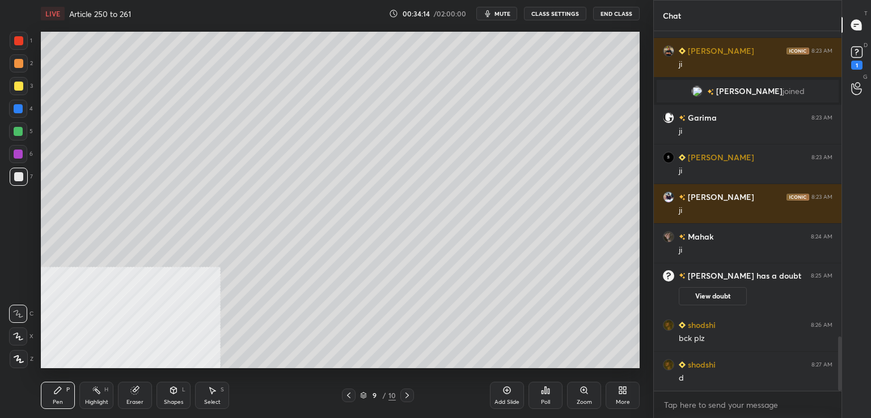
drag, startPoint x: 508, startPoint y: 391, endPoint x: 487, endPoint y: 371, distance: 29.7
click at [508, 391] on icon at bounding box center [506, 390] width 9 height 9
drag, startPoint x: 18, startPoint y: 175, endPoint x: 36, endPoint y: 164, distance: 21.4
click at [19, 175] on div at bounding box center [18, 176] width 9 height 9
click at [406, 397] on icon at bounding box center [406, 395] width 9 height 9
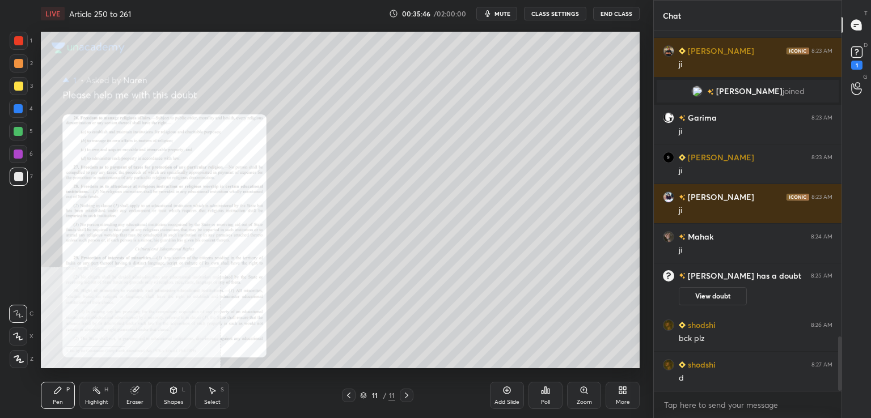
click at [584, 392] on icon at bounding box center [583, 390] width 6 height 6
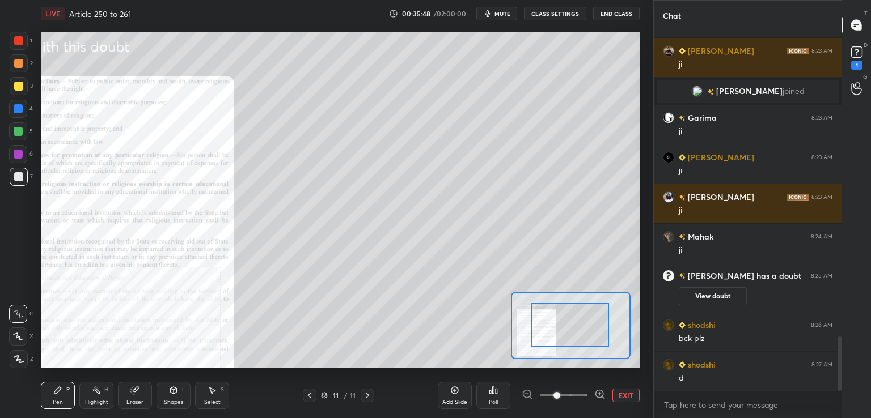
click at [499, 360] on div "Setting up your live class Poll for secs No correct answer Start poll" at bounding box center [340, 200] width 599 height 337
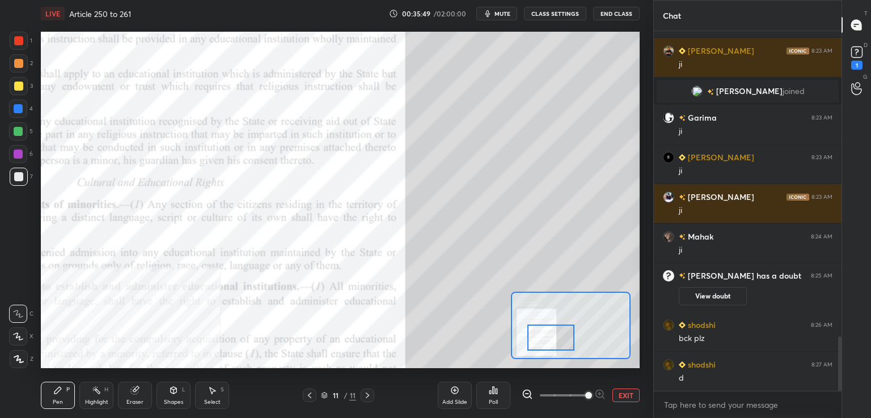
drag, startPoint x: 579, startPoint y: 400, endPoint x: 589, endPoint y: 388, distance: 15.3
click at [579, 399] on span at bounding box center [564, 395] width 48 height 17
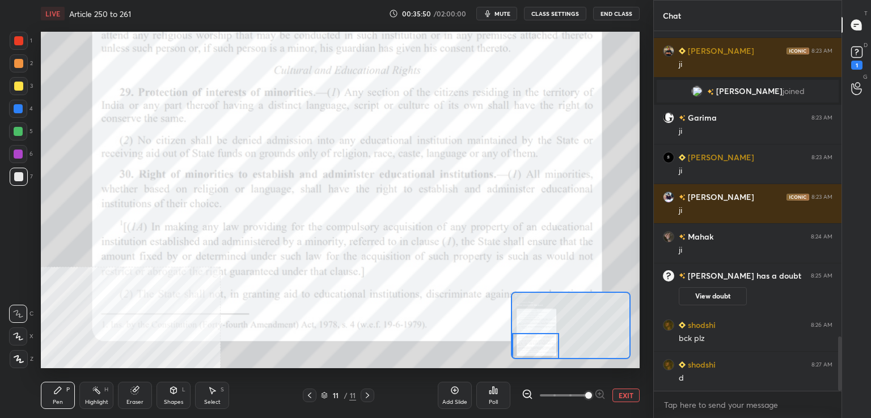
drag, startPoint x: 561, startPoint y: 332, endPoint x: 539, endPoint y: 343, distance: 24.6
click at [546, 348] on div at bounding box center [535, 346] width 47 height 26
drag, startPoint x: 20, startPoint y: 41, endPoint x: 36, endPoint y: 71, distance: 33.5
click at [22, 41] on div at bounding box center [18, 40] width 9 height 9
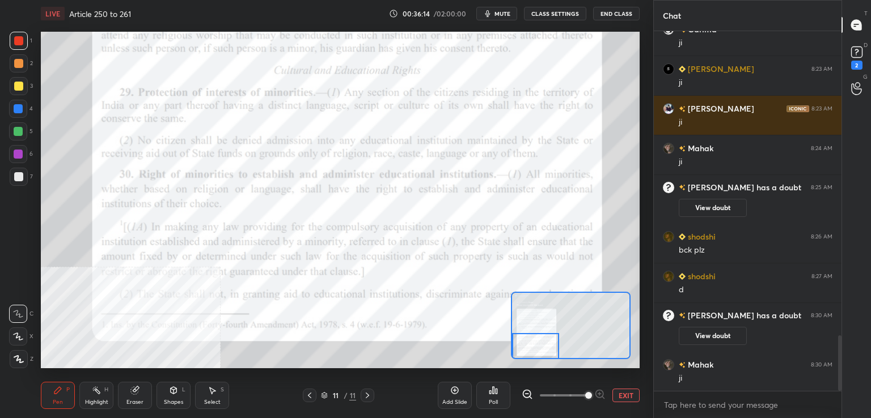
scroll to position [1981, 0]
drag, startPoint x: 541, startPoint y: 338, endPoint x: 519, endPoint y: 333, distance: 22.1
click at [539, 345] on div at bounding box center [535, 346] width 47 height 26
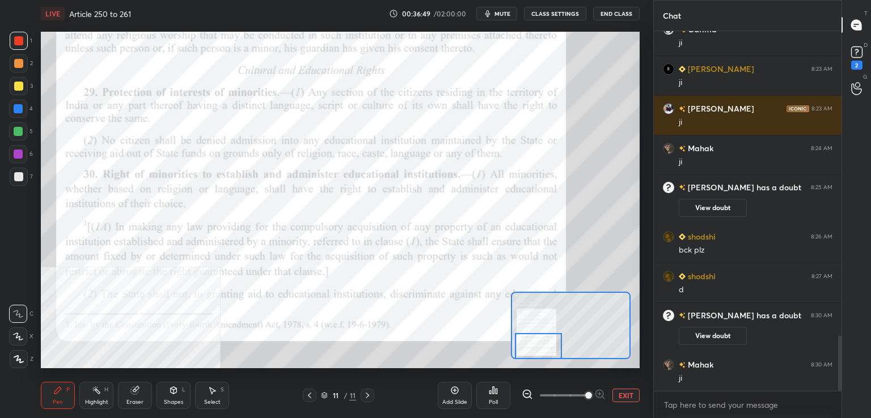
click at [553, 344] on div at bounding box center [538, 346] width 47 height 26
click at [308, 395] on icon at bounding box center [309, 395] width 9 height 9
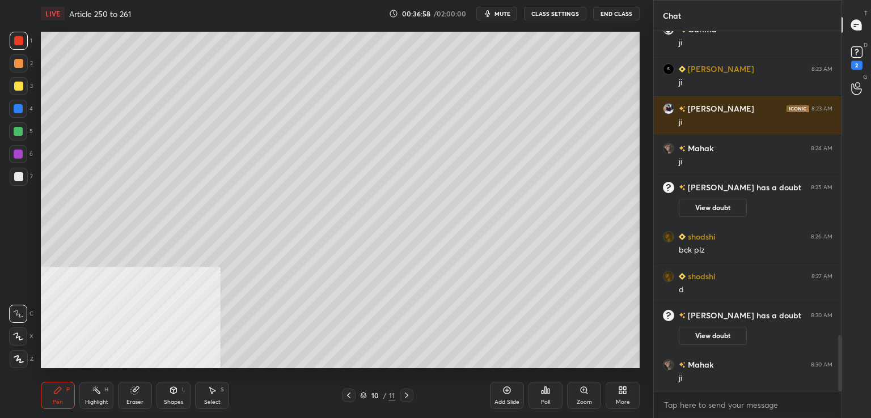
drag, startPoint x: 506, startPoint y: 394, endPoint x: 478, endPoint y: 371, distance: 36.2
click at [505, 394] on icon at bounding box center [506, 390] width 9 height 9
drag, startPoint x: 18, startPoint y: 177, endPoint x: 11, endPoint y: 179, distance: 7.5
click at [19, 178] on div at bounding box center [18, 176] width 9 height 9
click at [21, 86] on div at bounding box center [18, 86] width 9 height 9
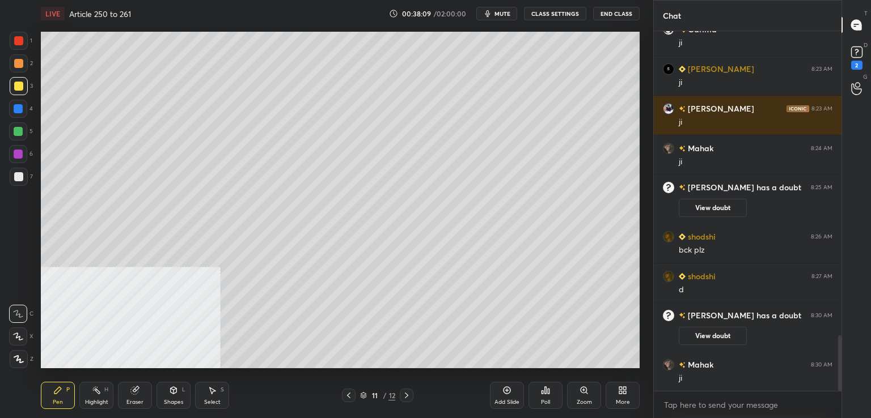
drag, startPoint x: 21, startPoint y: 179, endPoint x: 27, endPoint y: 179, distance: 6.2
click at [23, 180] on div at bounding box center [19, 177] width 18 height 18
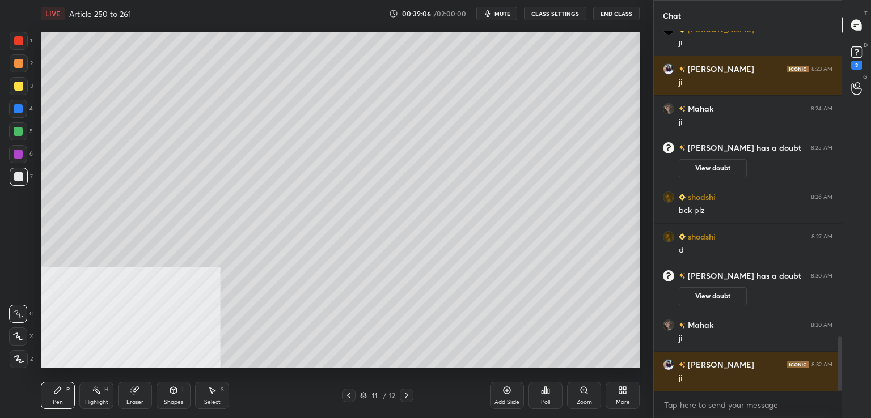
click at [408, 395] on icon at bounding box center [406, 395] width 9 height 9
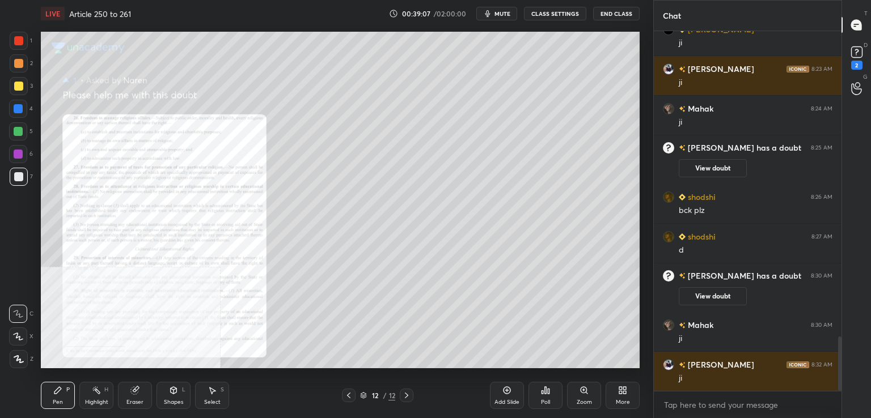
click at [585, 389] on icon at bounding box center [583, 390] width 6 height 6
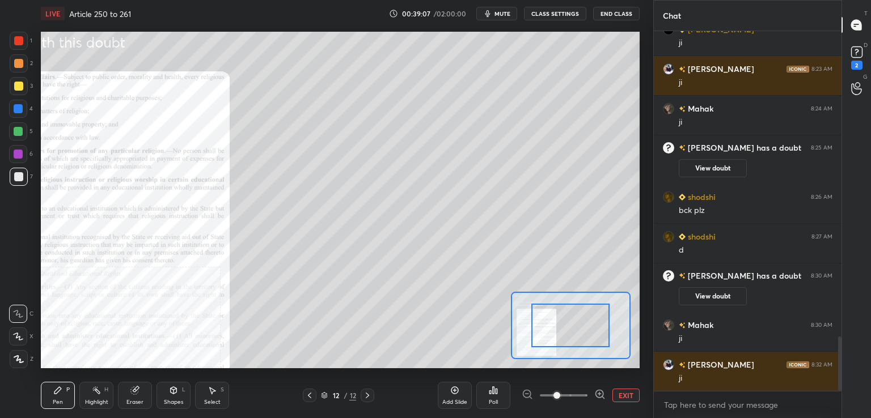
click at [590, 391] on div at bounding box center [564, 396] width 84 height 14
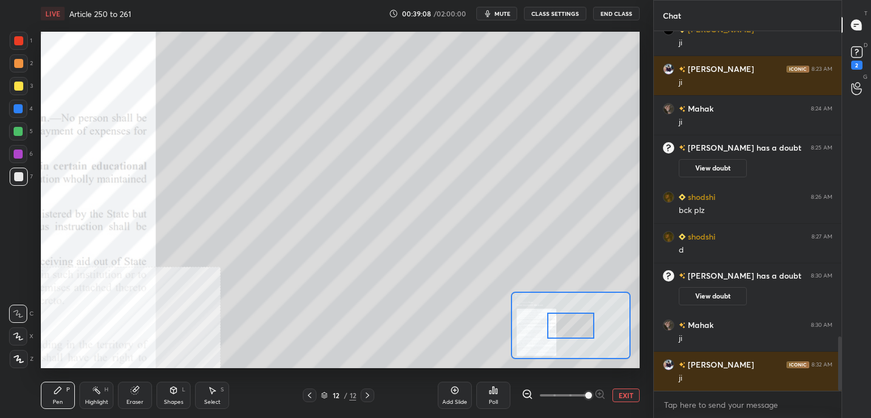
drag, startPoint x: 581, startPoint y: 395, endPoint x: 579, endPoint y: 372, distance: 23.3
click at [580, 395] on span at bounding box center [564, 395] width 48 height 17
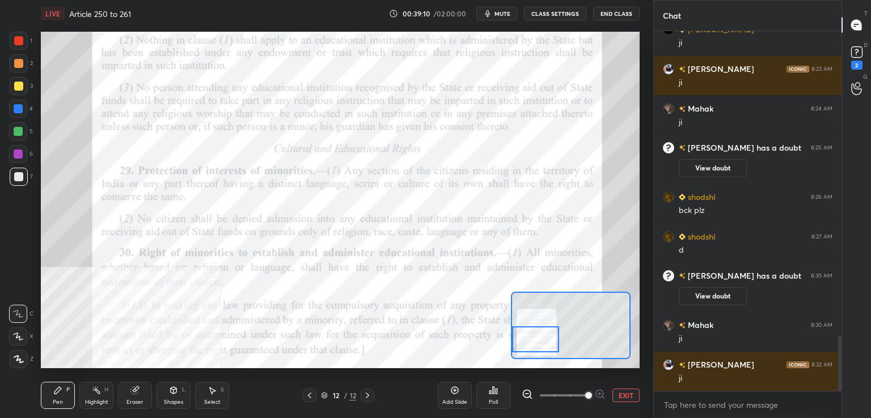
drag, startPoint x: 567, startPoint y: 327, endPoint x: 524, endPoint y: 338, distance: 44.6
click at [526, 344] on div at bounding box center [535, 340] width 47 height 26
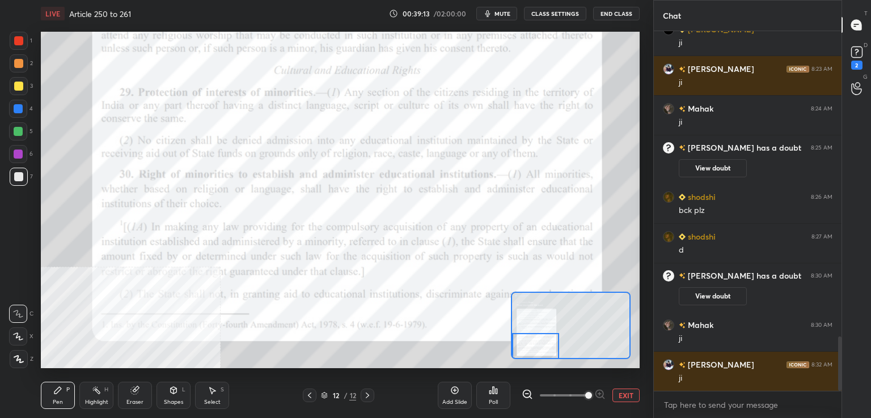
drag, startPoint x: 541, startPoint y: 339, endPoint x: 538, endPoint y: 344, distance: 5.8
click at [540, 345] on div at bounding box center [535, 346] width 47 height 26
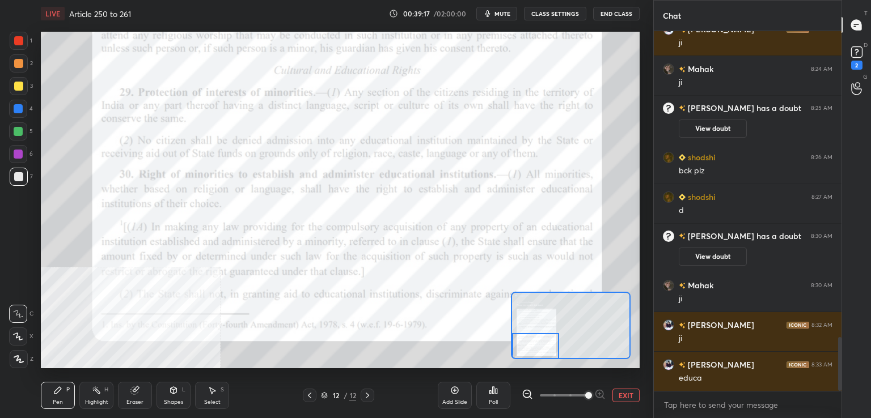
drag, startPoint x: 308, startPoint y: 393, endPoint x: 307, endPoint y: 374, distance: 18.7
click at [311, 391] on icon at bounding box center [309, 395] width 9 height 9
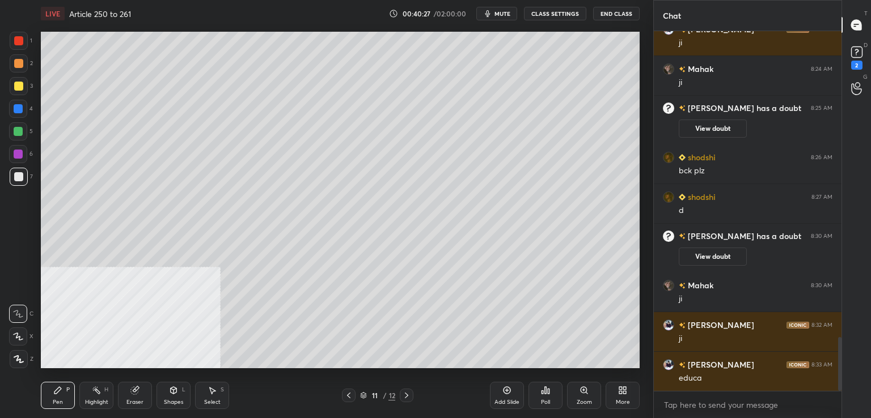
drag, startPoint x: 503, startPoint y: 393, endPoint x: 494, endPoint y: 386, distance: 11.3
click at [501, 393] on div "Add Slide" at bounding box center [507, 395] width 34 height 27
click at [507, 392] on icon at bounding box center [506, 390] width 9 height 9
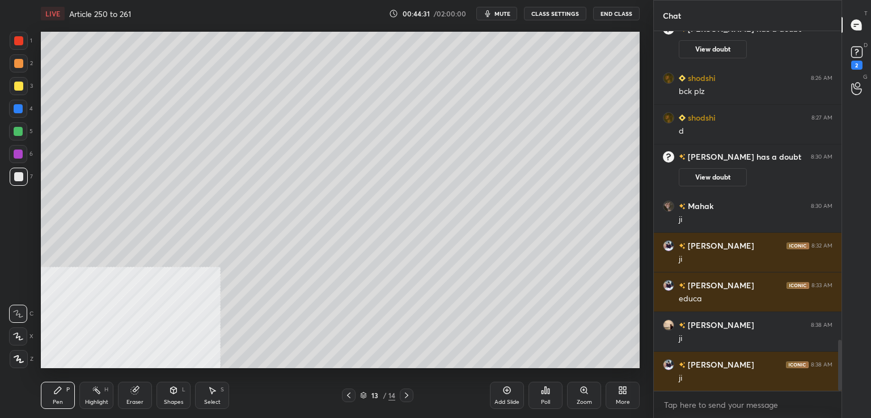
scroll to position [2179, 0]
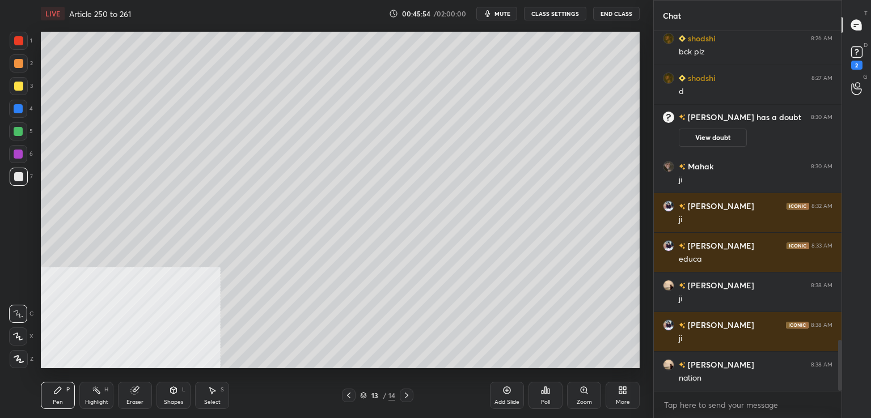
click at [22, 159] on div at bounding box center [18, 154] width 18 height 18
click at [12, 180] on div at bounding box center [19, 177] width 18 height 18
drag, startPoint x: 505, startPoint y: 388, endPoint x: 502, endPoint y: 377, distance: 11.7
click at [505, 389] on icon at bounding box center [506, 390] width 9 height 9
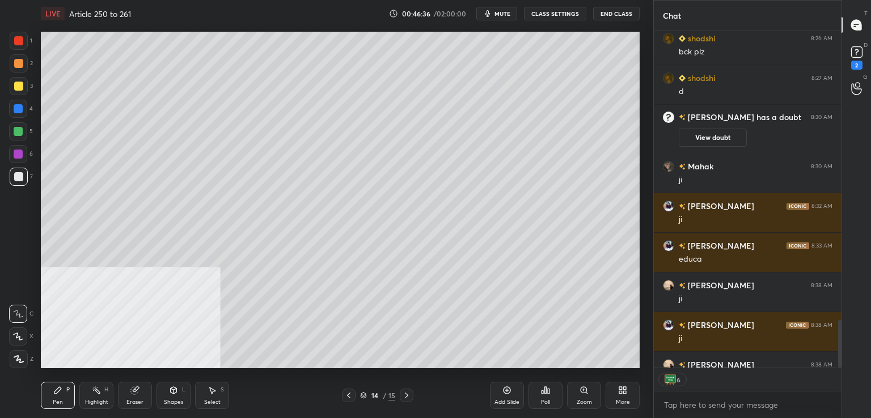
click at [507, 11] on span "mute" at bounding box center [502, 14] width 16 height 8
click at [490, 13] on button "unmute" at bounding box center [496, 14] width 41 height 14
click at [507, 393] on icon at bounding box center [506, 390] width 9 height 9
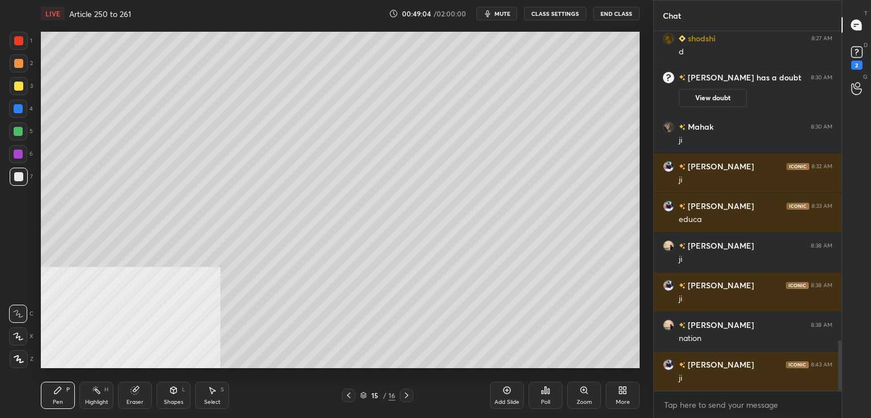
click at [25, 83] on div at bounding box center [19, 86] width 18 height 18
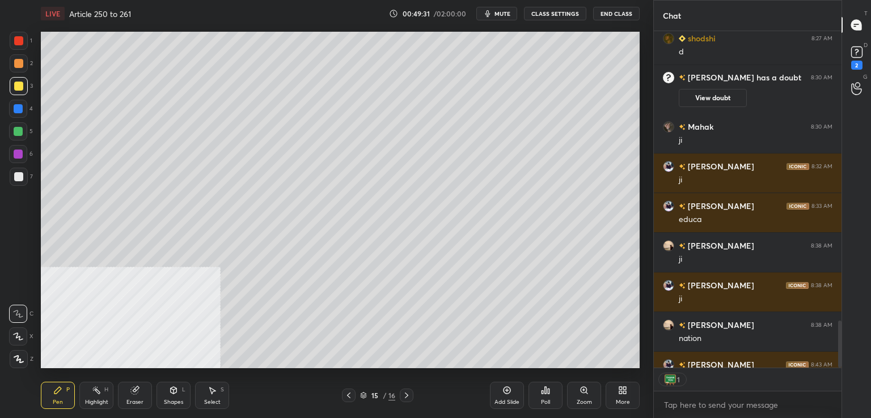
scroll to position [4, 3]
click at [27, 176] on div "7" at bounding box center [21, 177] width 23 height 18
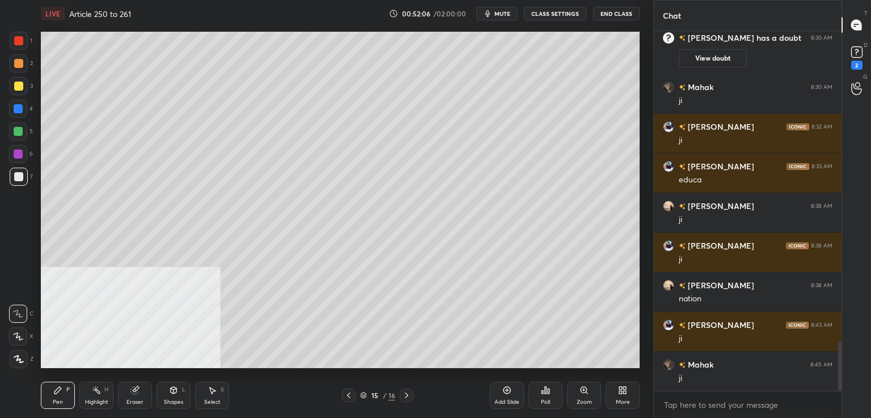
scroll to position [2298, 0]
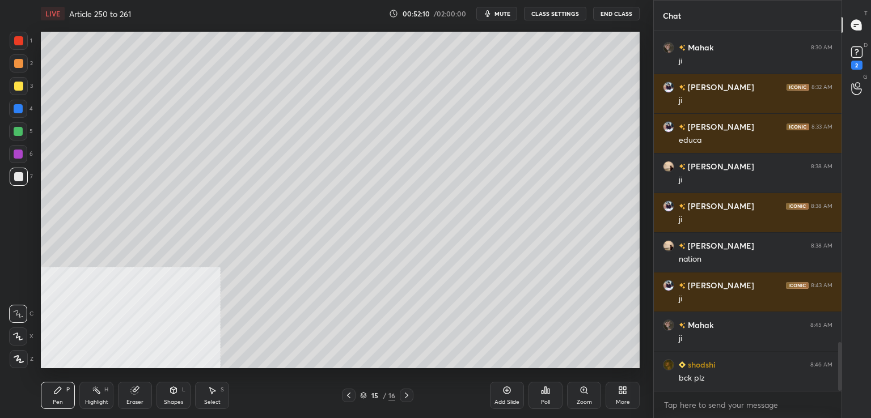
drag, startPoint x: 348, startPoint y: 399, endPoint x: 338, endPoint y: 386, distance: 15.9
click at [347, 399] on icon at bounding box center [348, 395] width 9 height 9
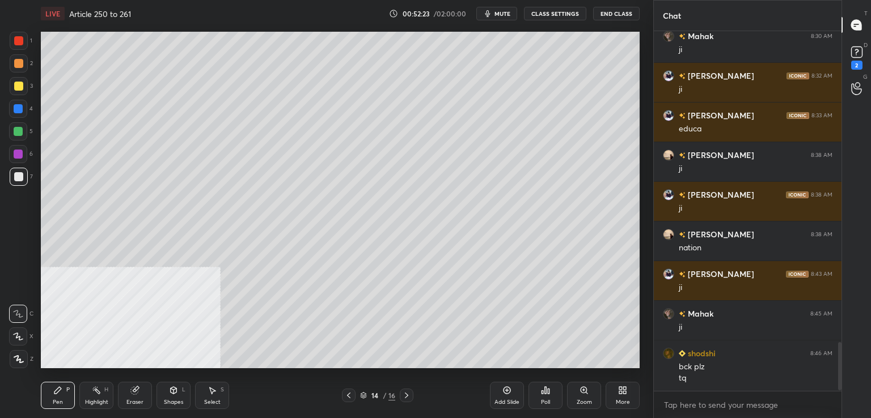
scroll to position [2349, 0]
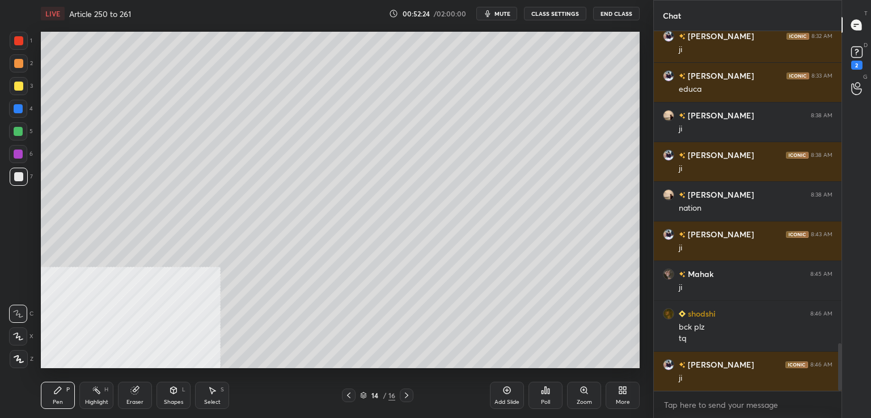
click at [404, 399] on icon at bounding box center [406, 395] width 9 height 9
click at [501, 392] on div "Add Slide" at bounding box center [507, 395] width 34 height 27
drag, startPoint x: 18, startPoint y: 178, endPoint x: 33, endPoint y: 169, distance: 17.0
click at [18, 178] on div at bounding box center [18, 176] width 9 height 9
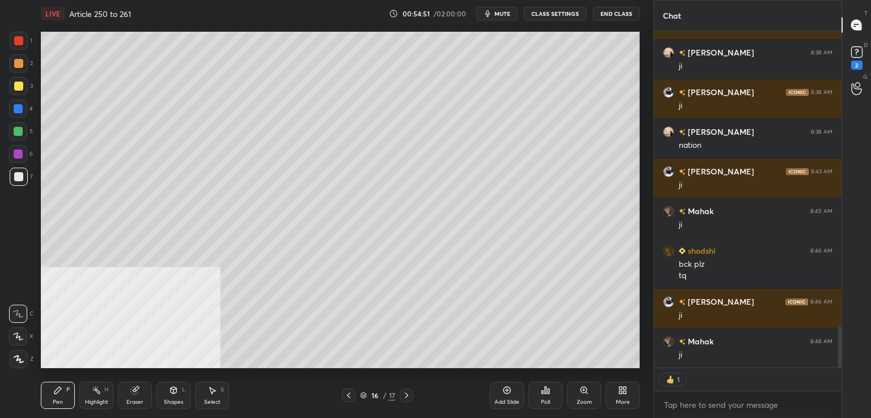
scroll to position [357, 184]
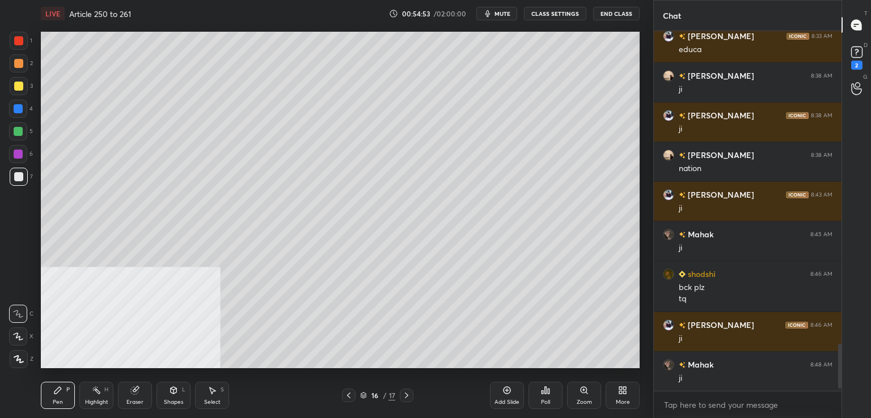
drag, startPoint x: 508, startPoint y: 392, endPoint x: 480, endPoint y: 370, distance: 36.3
click at [507, 393] on icon at bounding box center [506, 390] width 9 height 9
click at [17, 85] on div at bounding box center [18, 86] width 9 height 9
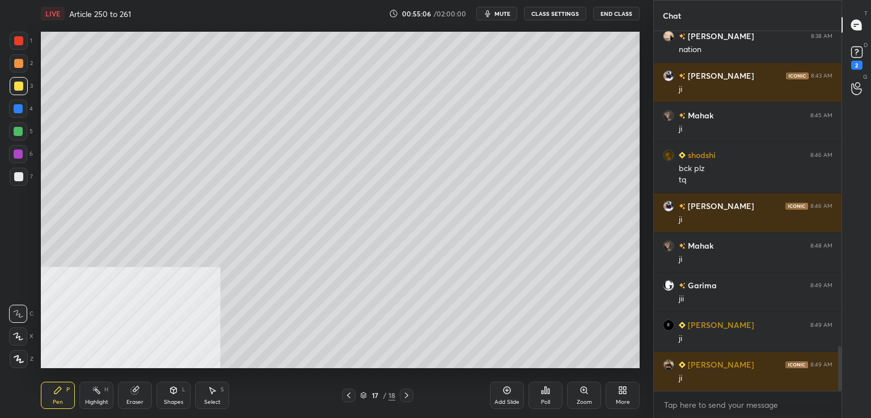
scroll to position [2548, 0]
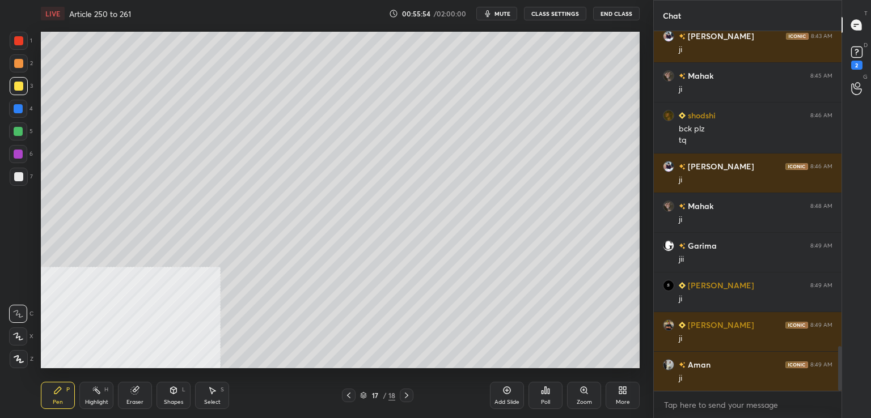
drag, startPoint x: 20, startPoint y: 180, endPoint x: 36, endPoint y: 182, distance: 16.5
click at [19, 181] on div at bounding box center [18, 176] width 9 height 9
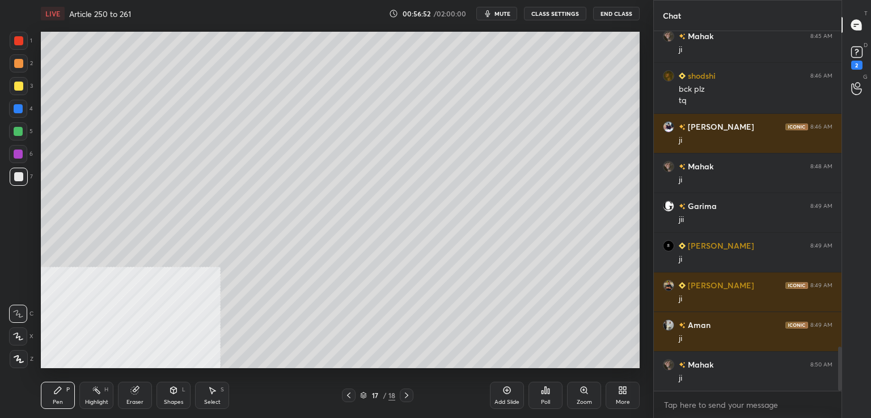
drag, startPoint x: 503, startPoint y: 395, endPoint x: 494, endPoint y: 379, distance: 17.8
click at [502, 393] on icon at bounding box center [506, 390] width 9 height 9
drag, startPoint x: 16, startPoint y: 46, endPoint x: 38, endPoint y: 46, distance: 22.1
click at [16, 46] on div at bounding box center [19, 41] width 18 height 18
click at [27, 177] on div at bounding box center [19, 177] width 18 height 18
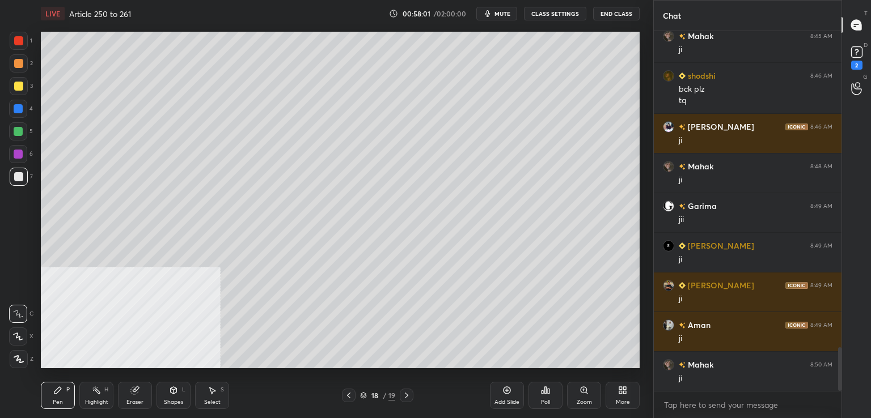
scroll to position [2627, 0]
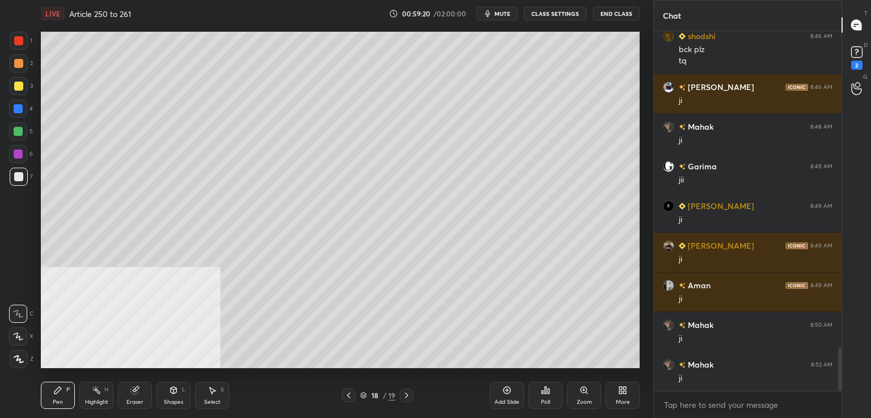
click at [16, 66] on div at bounding box center [18, 63] width 9 height 9
drag, startPoint x: 18, startPoint y: 157, endPoint x: 32, endPoint y: 166, distance: 17.3
click at [18, 159] on div at bounding box center [18, 154] width 18 height 18
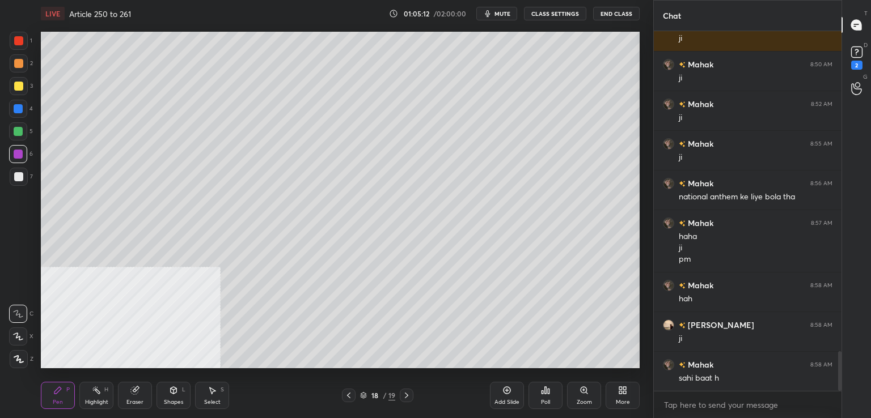
scroll to position [2938, 0]
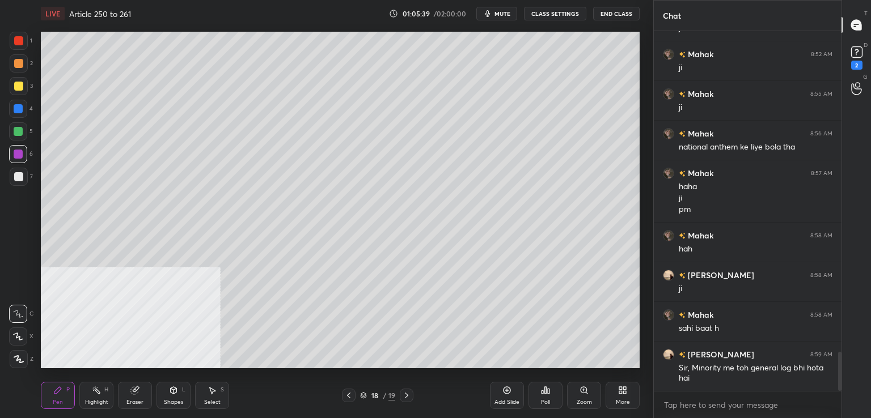
drag, startPoint x: 506, startPoint y: 391, endPoint x: 494, endPoint y: 367, distance: 26.9
click at [505, 388] on icon at bounding box center [506, 390] width 9 height 9
click at [22, 173] on div at bounding box center [18, 176] width 9 height 9
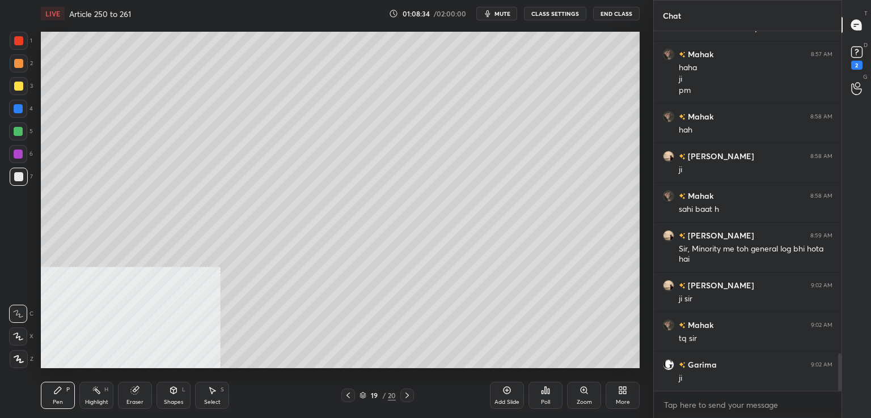
scroll to position [3096, 0]
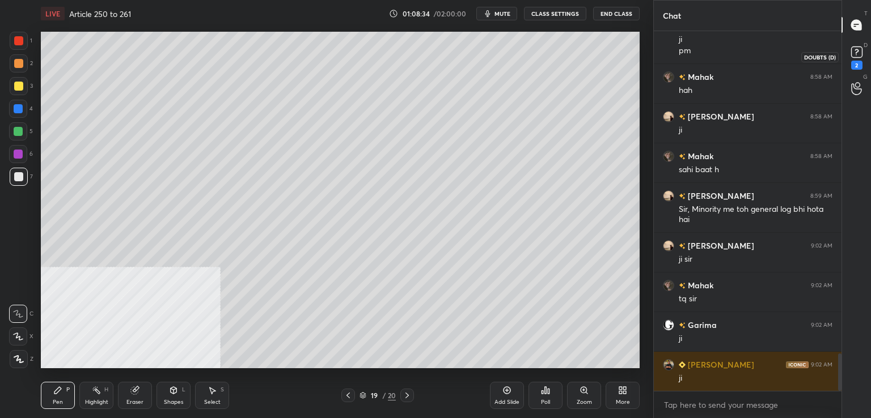
click at [858, 59] on icon at bounding box center [856, 52] width 17 height 17
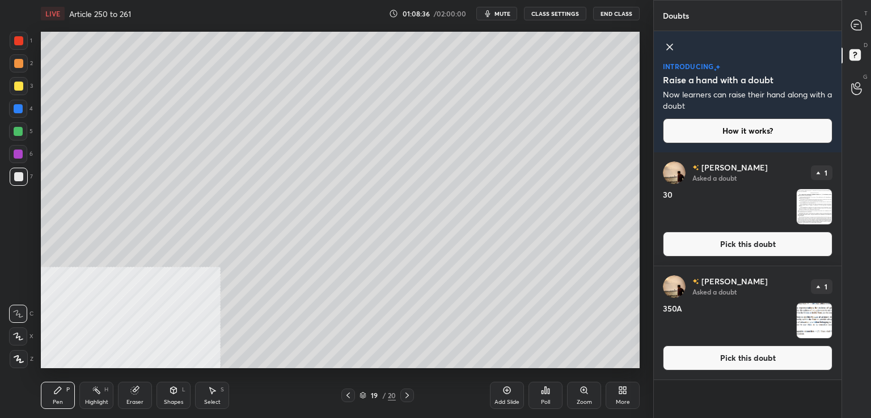
drag, startPoint x: 704, startPoint y: 252, endPoint x: 694, endPoint y: 253, distance: 10.3
click at [704, 252] on button "Pick this doubt" at bounding box center [747, 244] width 169 height 25
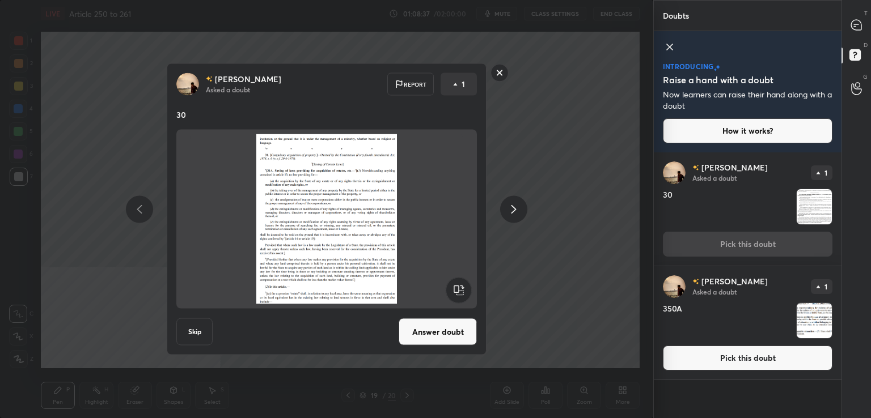
drag, startPoint x: 497, startPoint y: 74, endPoint x: 512, endPoint y: 73, distance: 15.9
click at [497, 75] on rect at bounding box center [500, 73] width 18 height 18
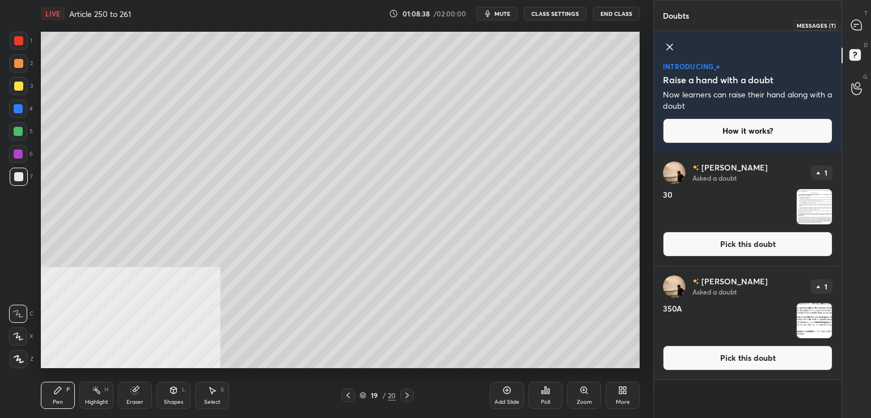
drag, startPoint x: 855, startPoint y: 26, endPoint x: 846, endPoint y: 45, distance: 21.3
click at [856, 27] on icon at bounding box center [856, 25] width 10 height 10
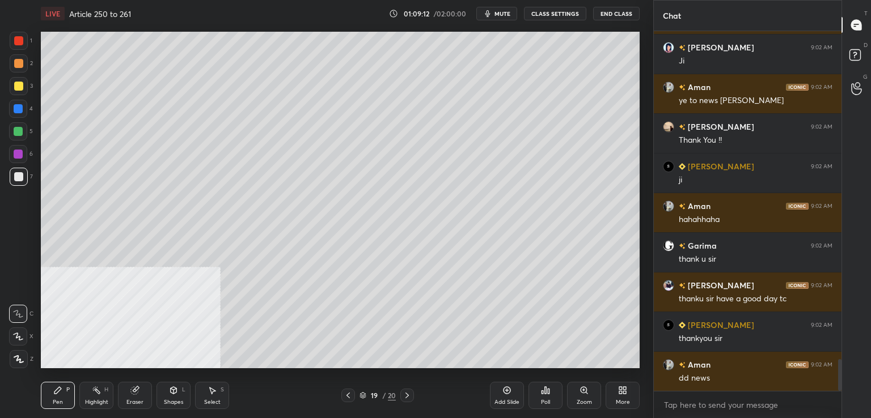
scroll to position [4, 3]
drag, startPoint x: 501, startPoint y: 14, endPoint x: 501, endPoint y: 1, distance: 13.0
click at [502, 12] on span "mute" at bounding box center [502, 14] width 16 height 8
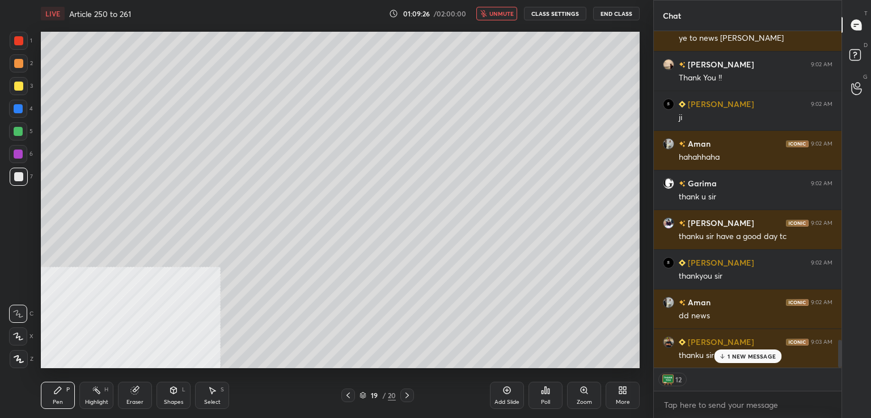
scroll to position [3793, 0]
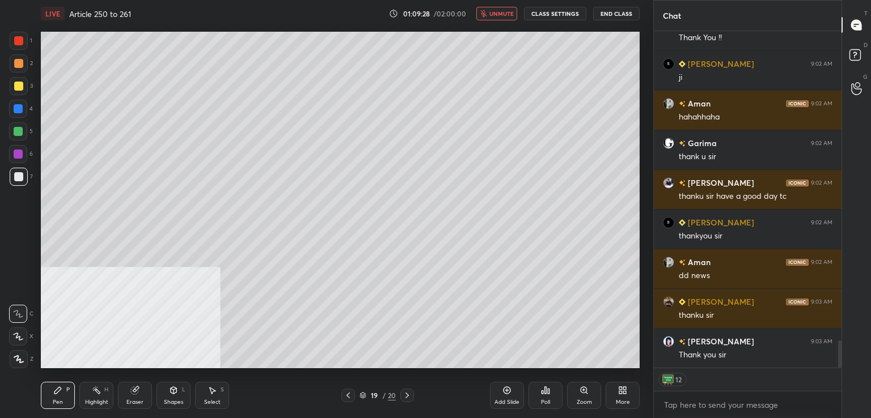
click at [501, 10] on span "unmute" at bounding box center [501, 14] width 24 height 8
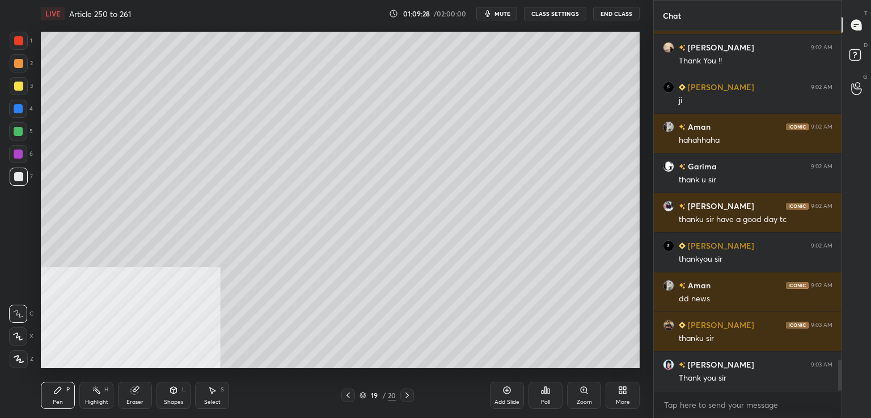
scroll to position [357, 184]
click at [501, 19] on div "LIVE Article 250 to 261 01:09:29 / 02:00:00 mute CLASS SETTINGS End Class" at bounding box center [340, 13] width 599 height 27
drag, startPoint x: 501, startPoint y: 13, endPoint x: 497, endPoint y: 2, distance: 12.0
click at [499, 11] on span "mute" at bounding box center [502, 14] width 16 height 8
drag, startPoint x: 495, startPoint y: 14, endPoint x: 488, endPoint y: 20, distance: 10.0
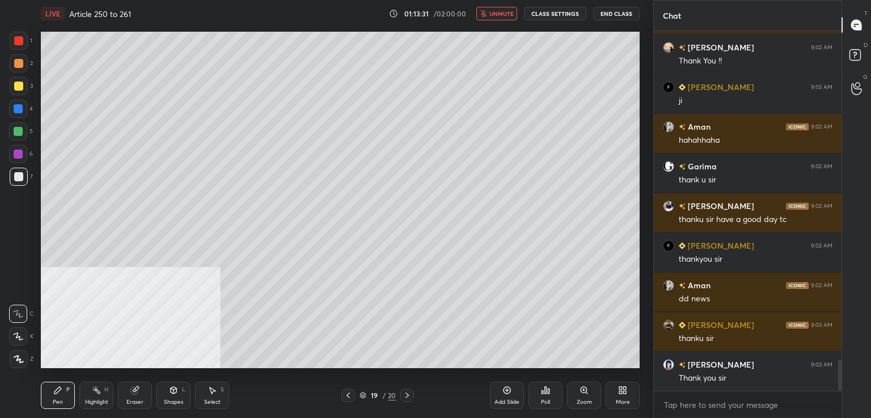
click at [493, 16] on span "unmute" at bounding box center [501, 14] width 24 height 8
drag, startPoint x: 853, startPoint y: 56, endPoint x: 862, endPoint y: 42, distance: 16.8
click at [853, 55] on icon at bounding box center [856, 56] width 20 height 20
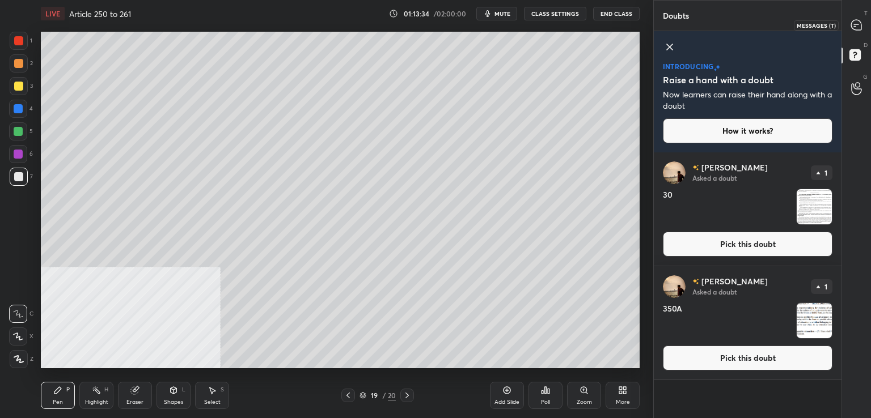
drag, startPoint x: 857, startPoint y: 16, endPoint x: 841, endPoint y: 29, distance: 20.2
click at [857, 17] on div at bounding box center [856, 25] width 23 height 20
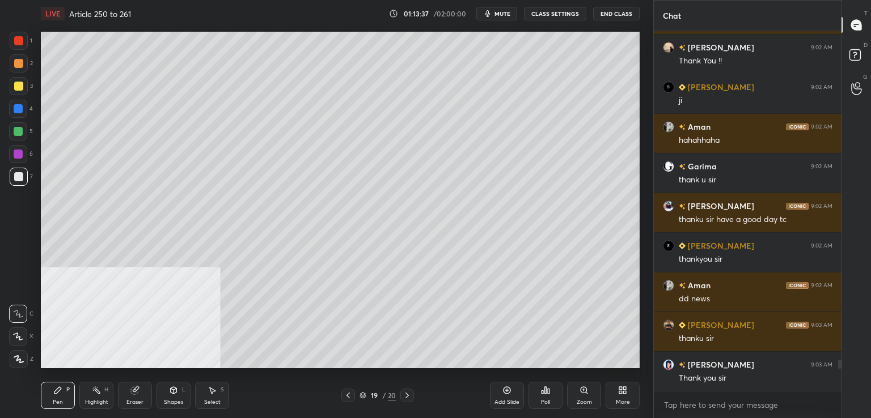
click at [618, 11] on button "End Class" at bounding box center [616, 14] width 46 height 14
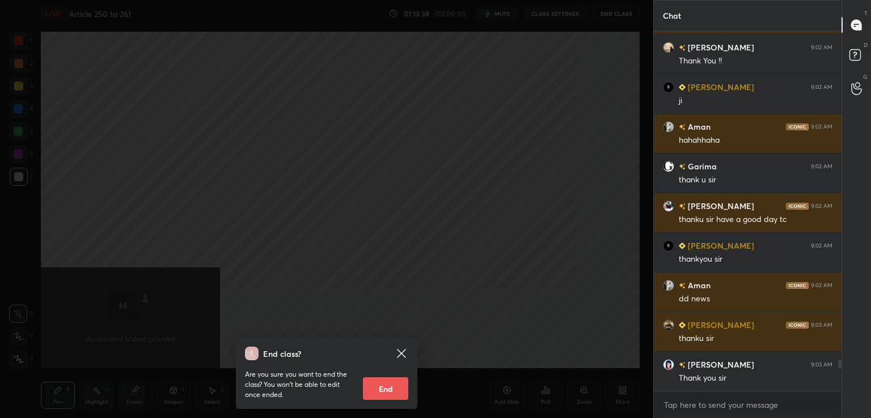
drag, startPoint x: 386, startPoint y: 387, endPoint x: 390, endPoint y: 371, distance: 16.4
click at [385, 384] on button "End" at bounding box center [385, 389] width 45 height 23
type textarea "x"
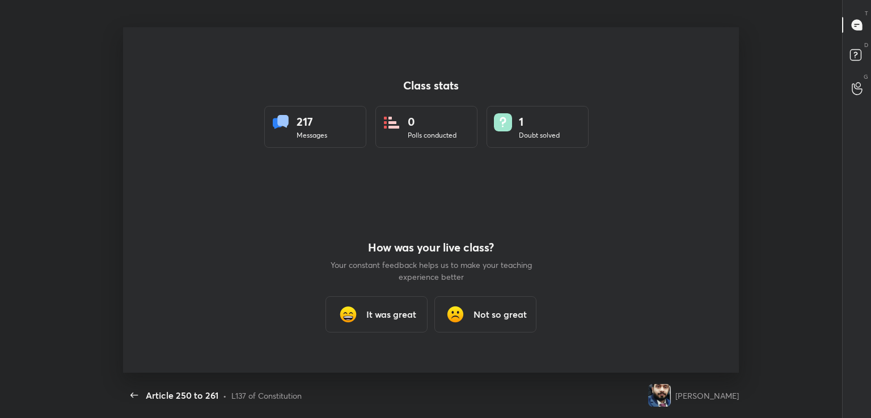
scroll to position [346, 862]
